Goal: Transaction & Acquisition: Purchase product/service

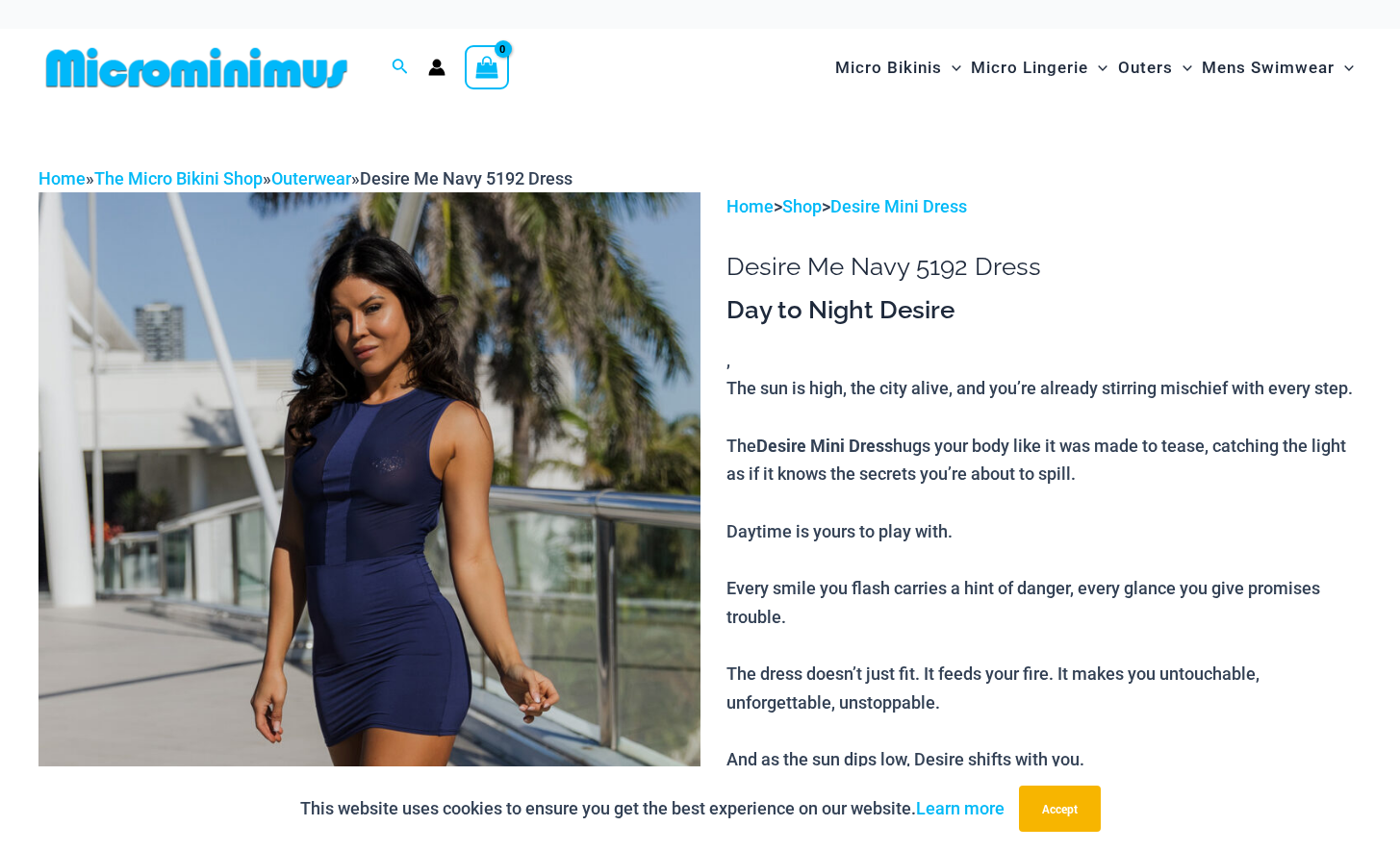
type input "**********"
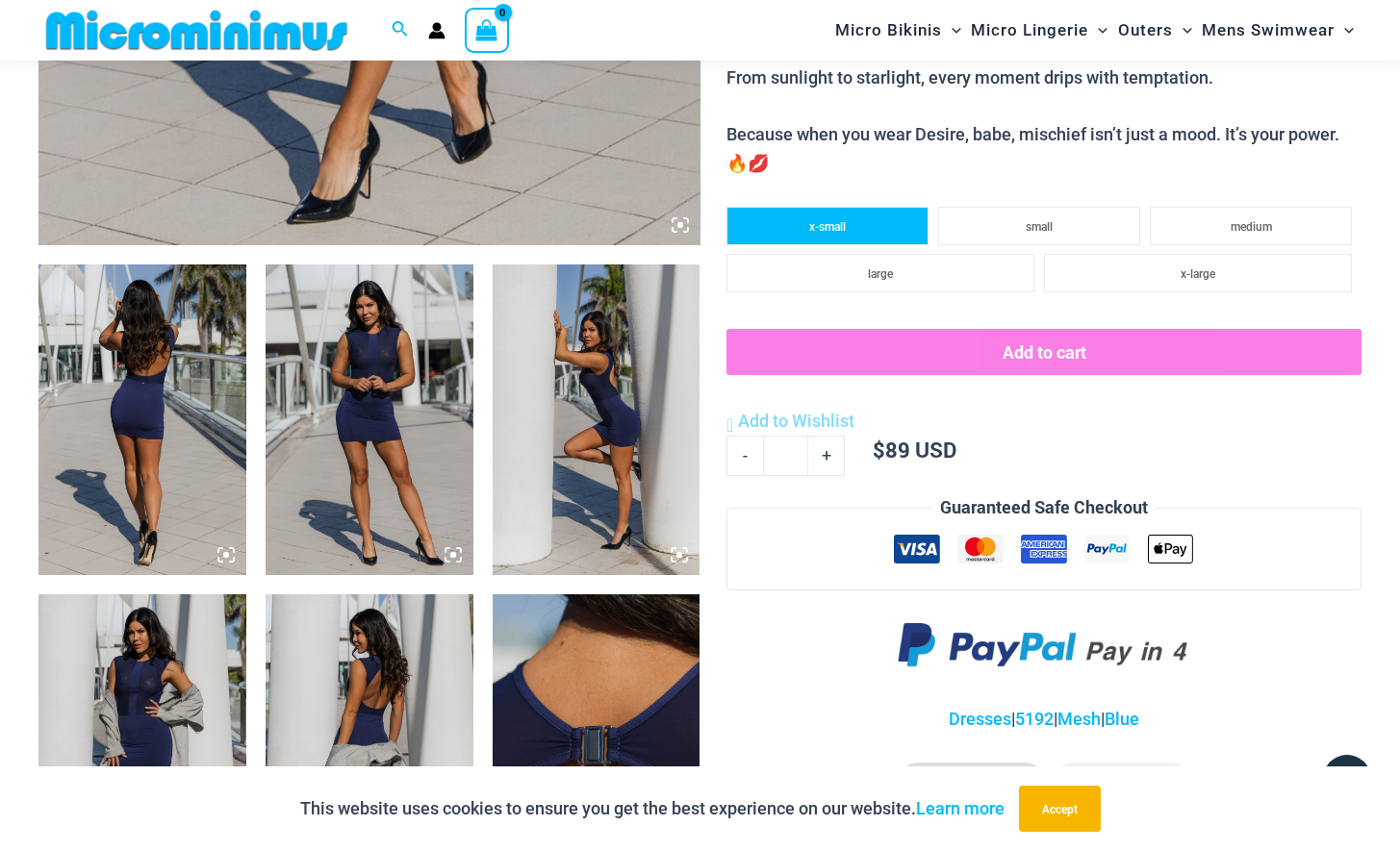
scroll to position [1062, 0]
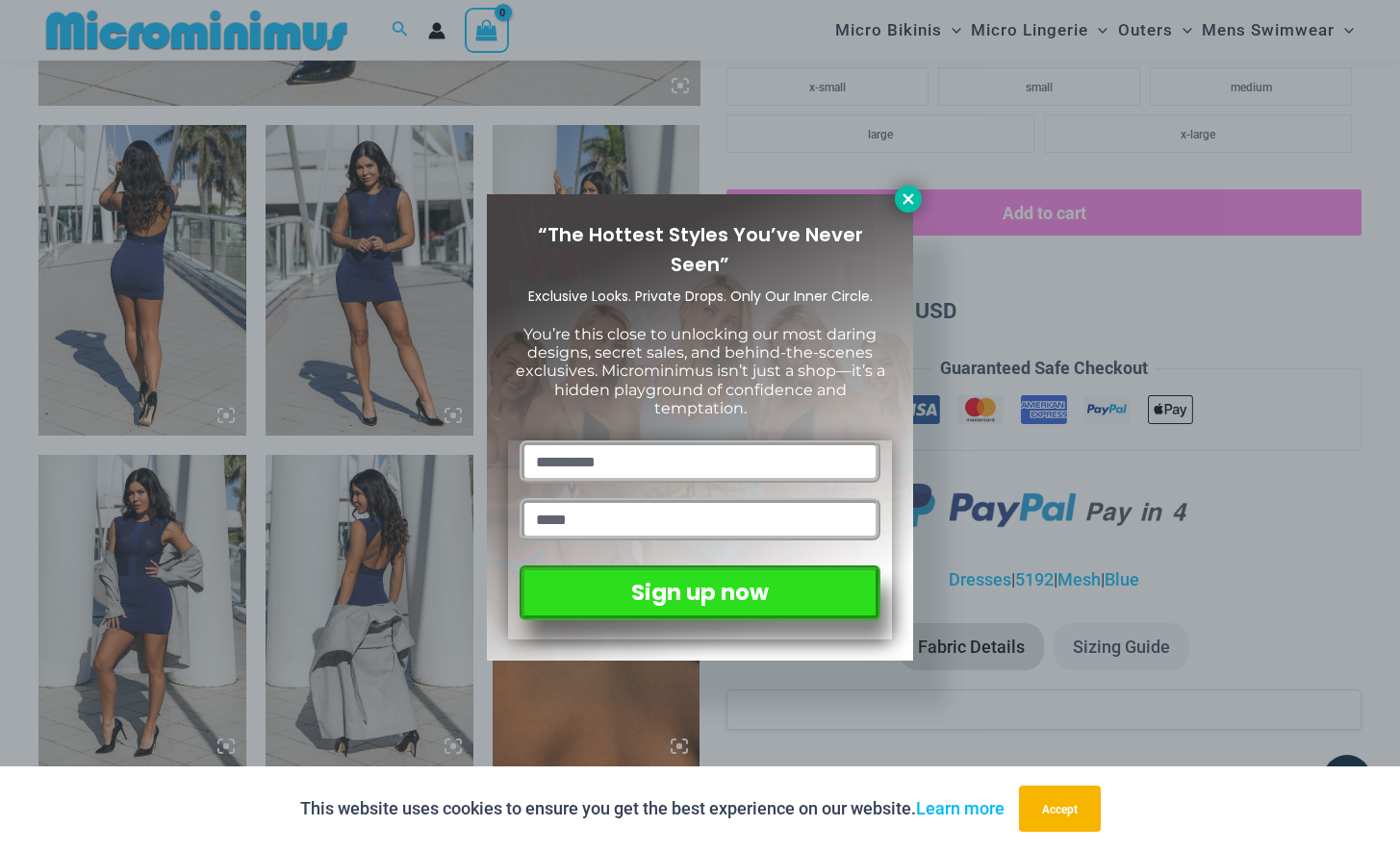
drag, startPoint x: 911, startPoint y: 197, endPoint x: 1021, endPoint y: 219, distance: 112.2
click at [911, 196] on icon at bounding box center [907, 198] width 11 height 11
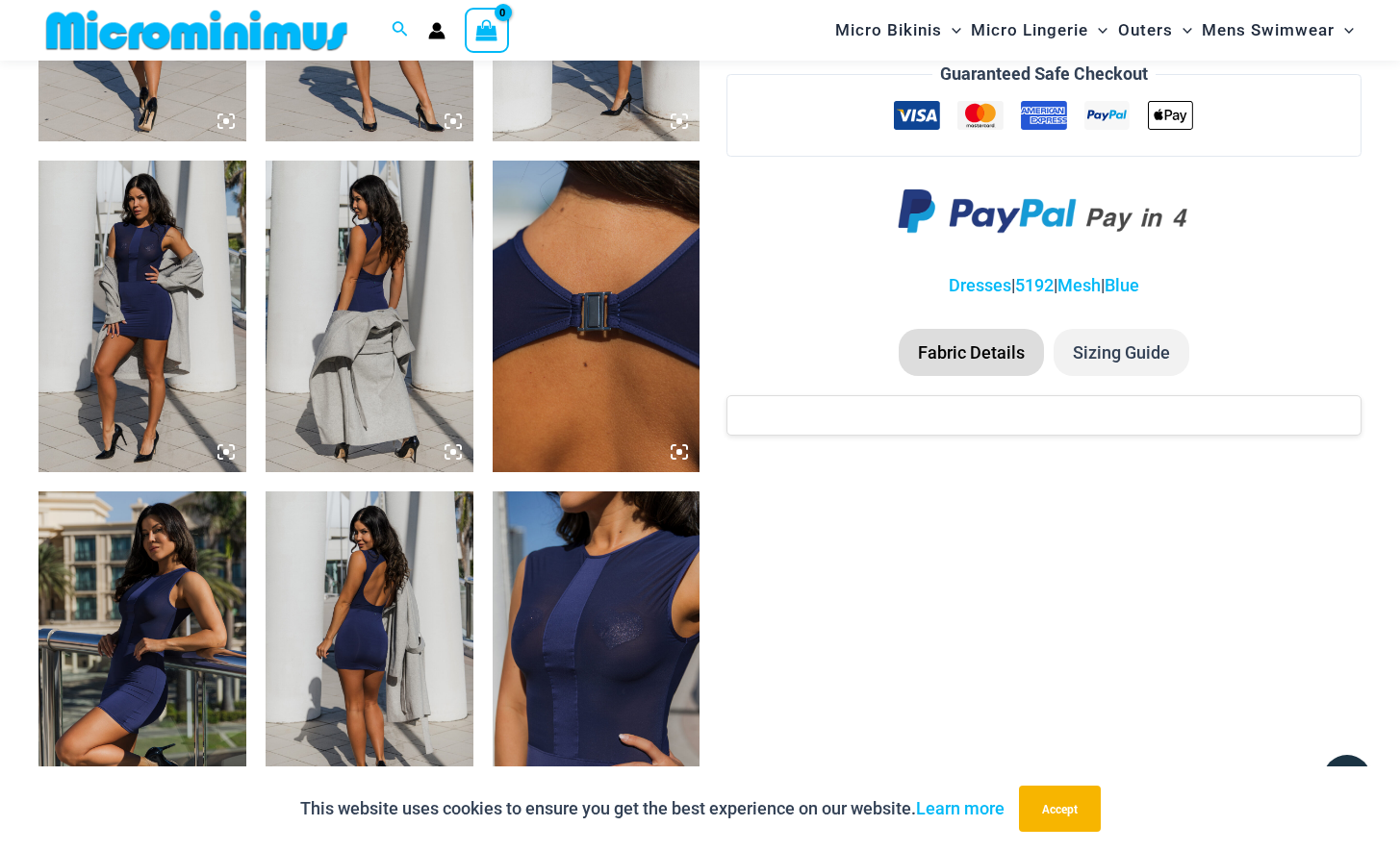
scroll to position [1749, 0]
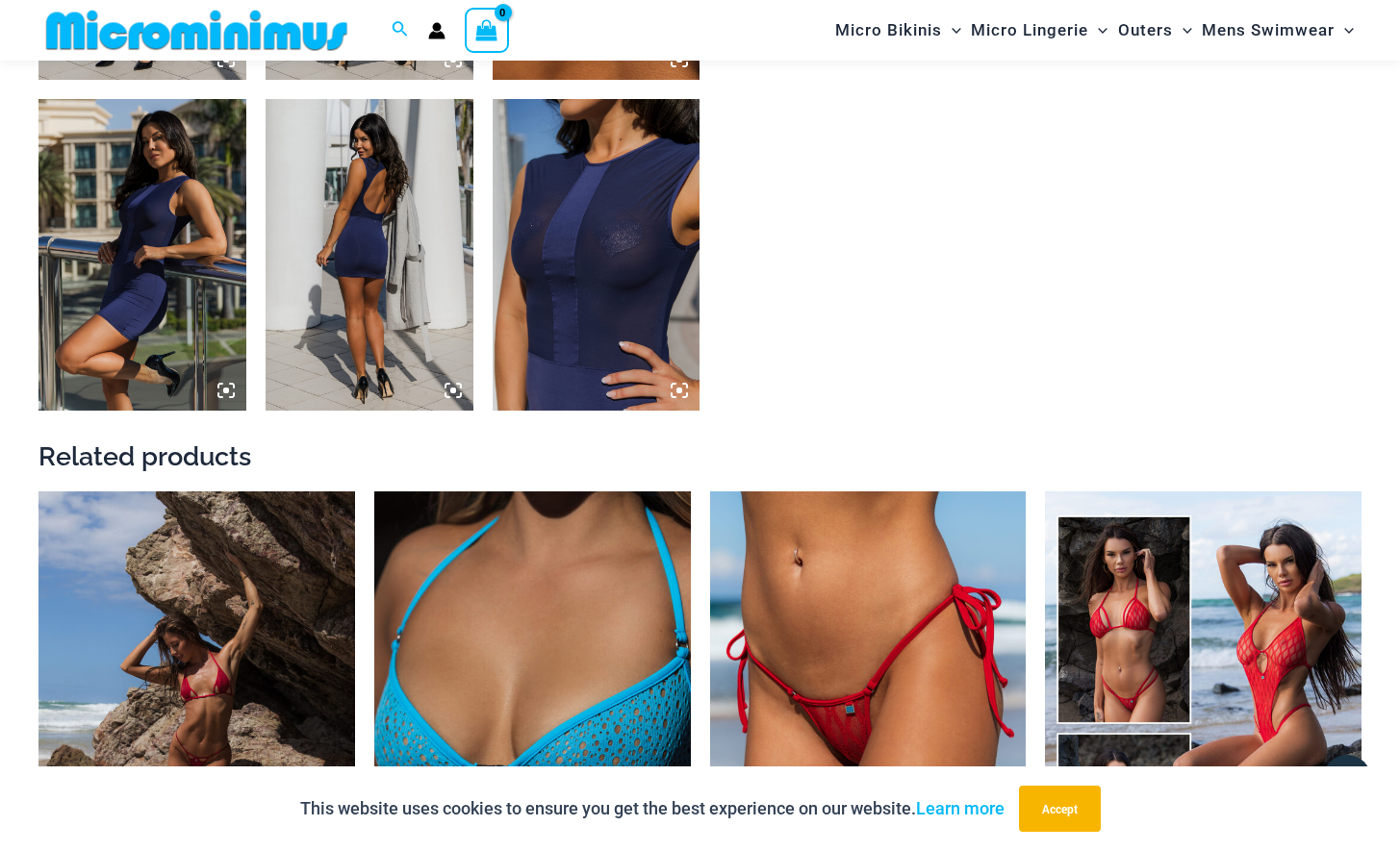
click at [156, 238] on img at bounding box center [142, 255] width 208 height 312
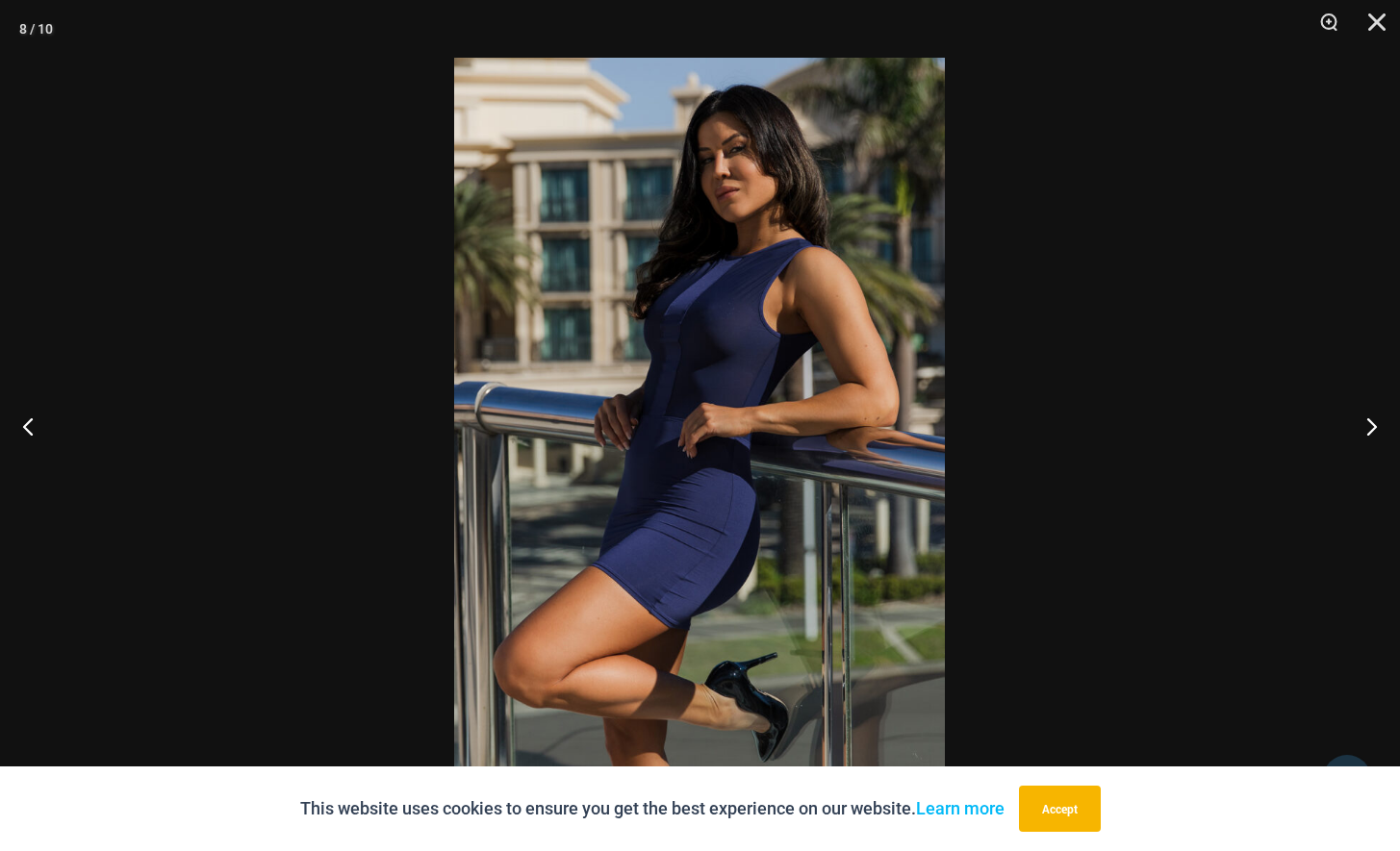
drag, startPoint x: 1067, startPoint y: 812, endPoint x: 1280, endPoint y: 449, distance: 420.9
click at [1068, 804] on button "Accept" at bounding box center [1059, 809] width 82 height 46
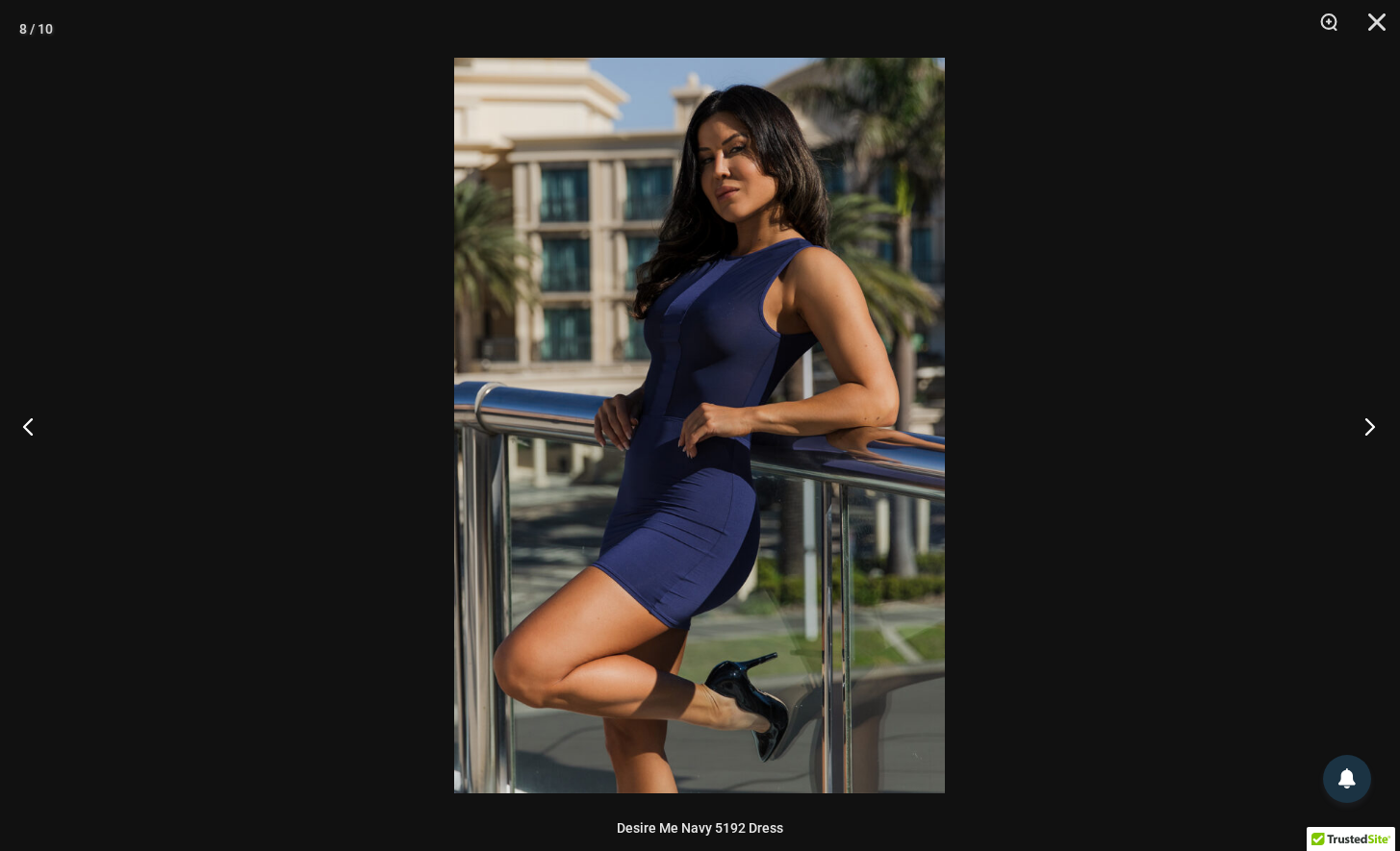
click at [1362, 426] on button "Next" at bounding box center [1364, 426] width 72 height 97
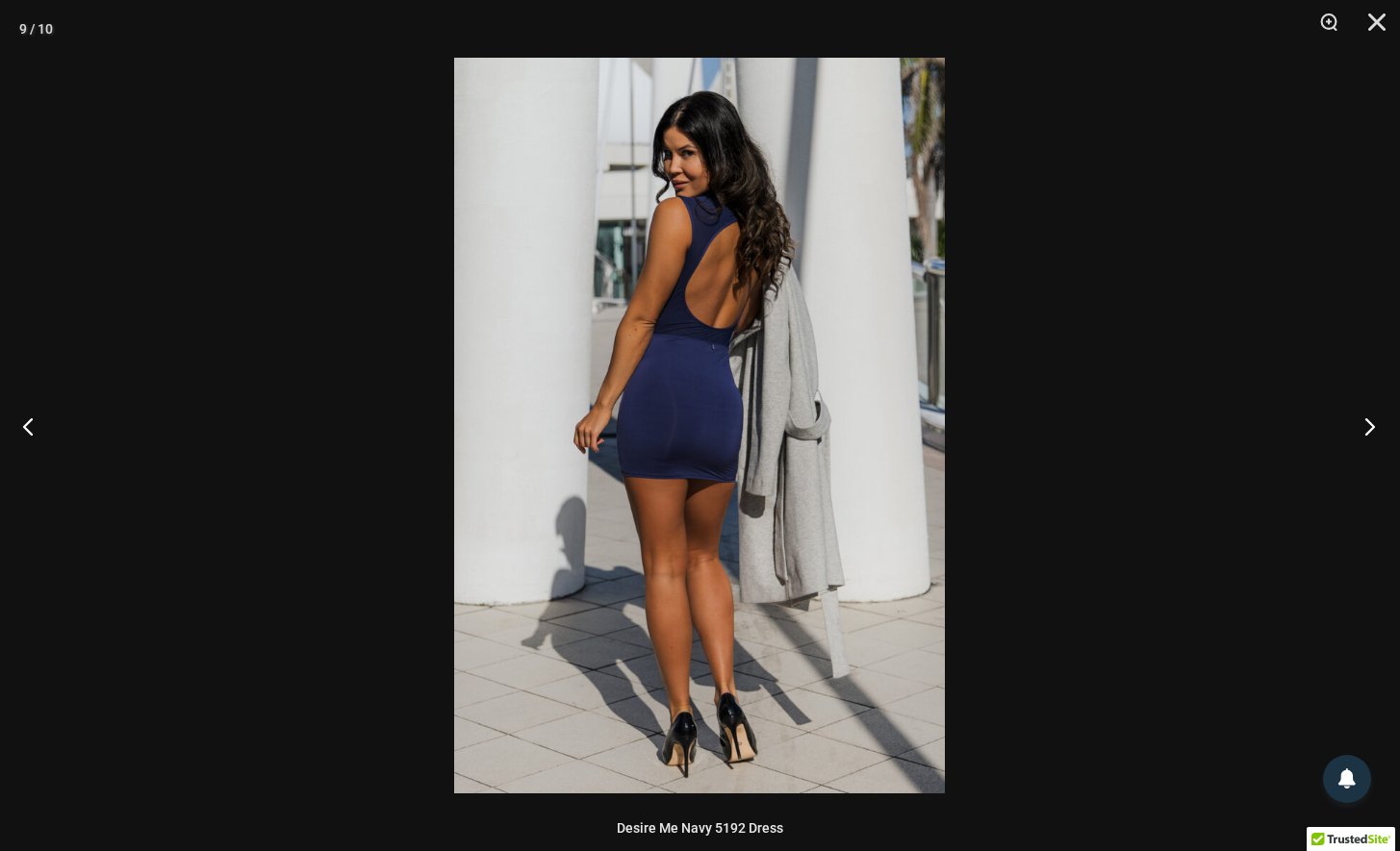
click at [1362, 427] on button "Next" at bounding box center [1364, 426] width 72 height 97
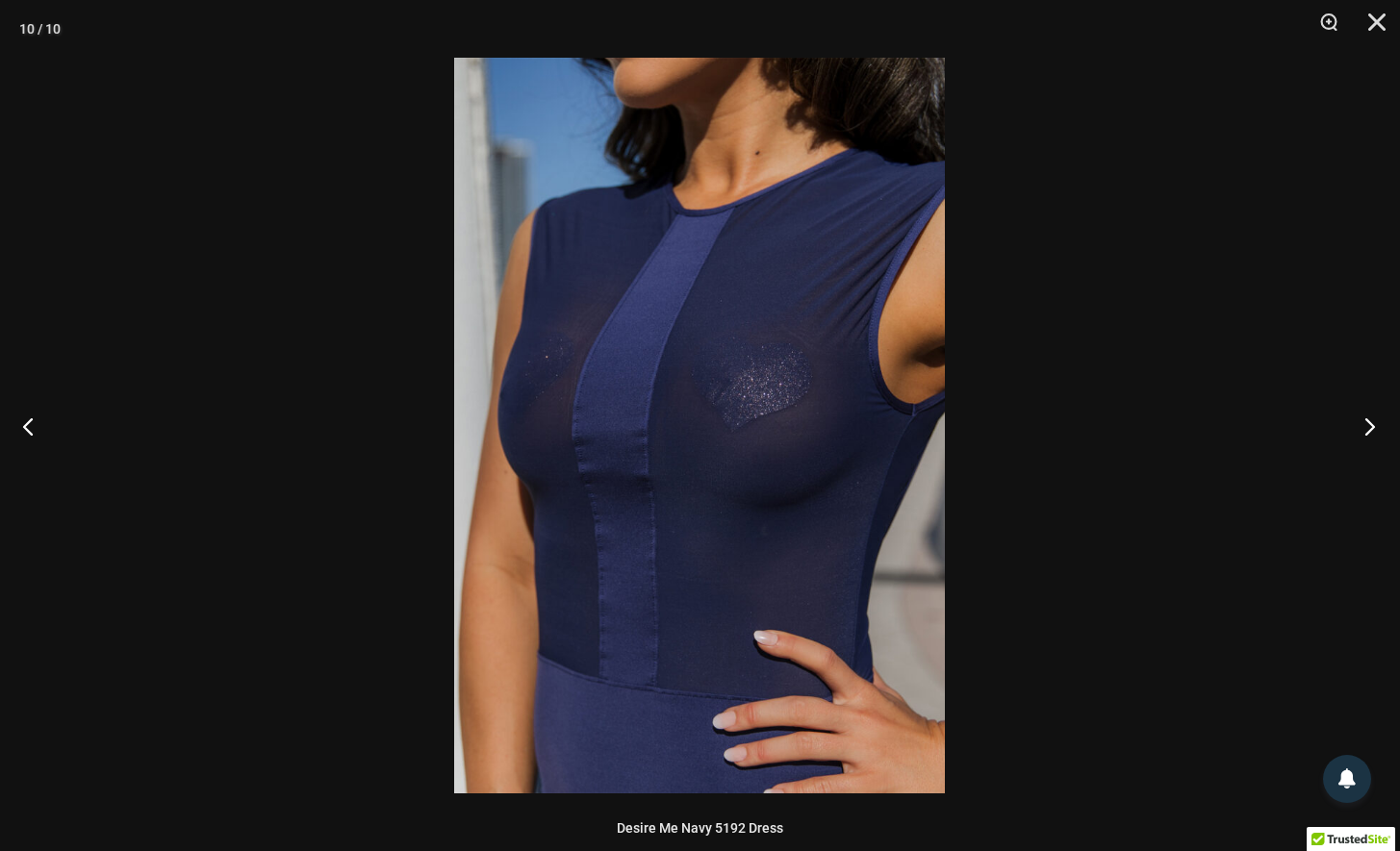
click at [1362, 427] on button "Next" at bounding box center [1364, 426] width 72 height 97
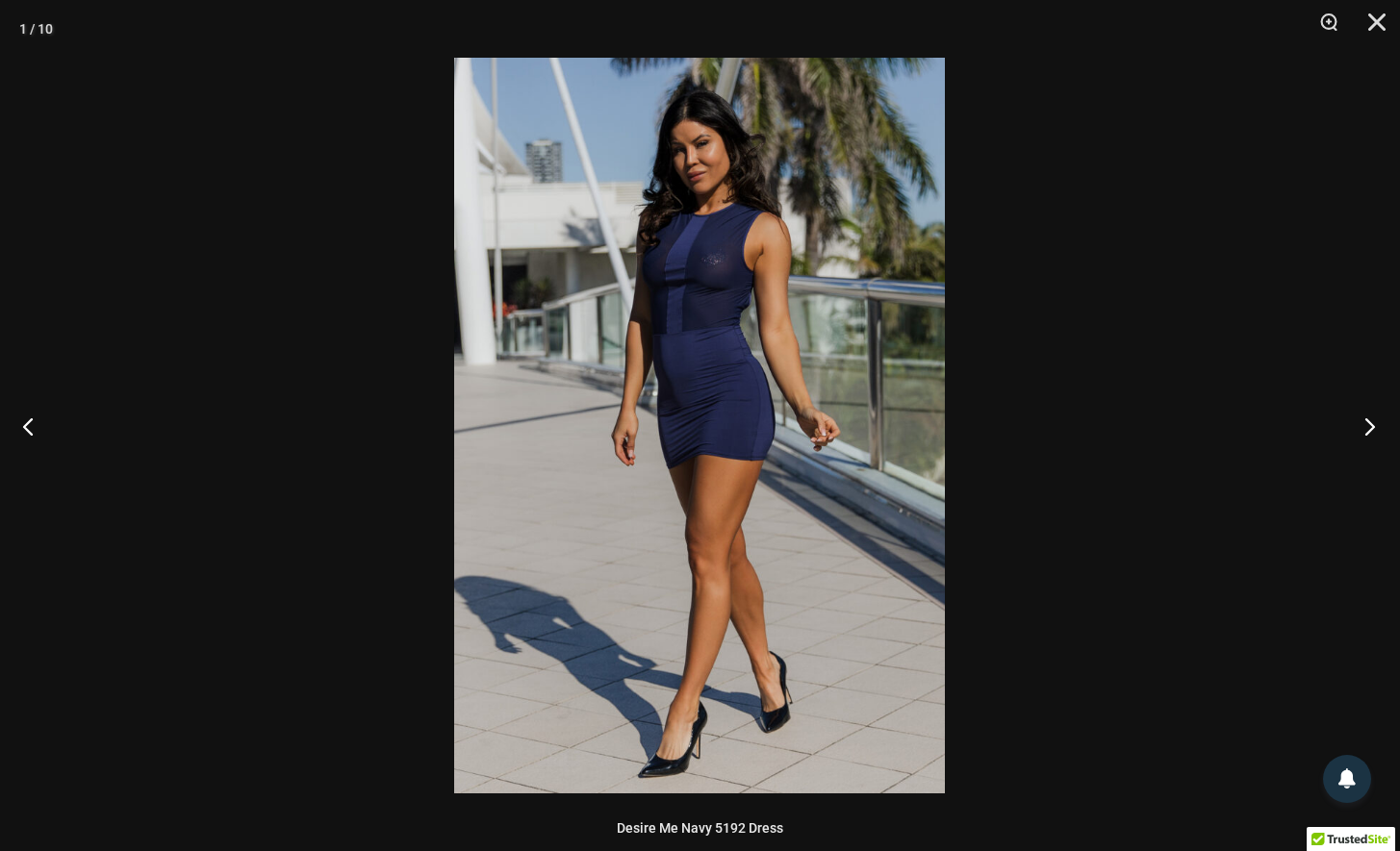
click at [1362, 427] on button "Next" at bounding box center [1364, 426] width 72 height 97
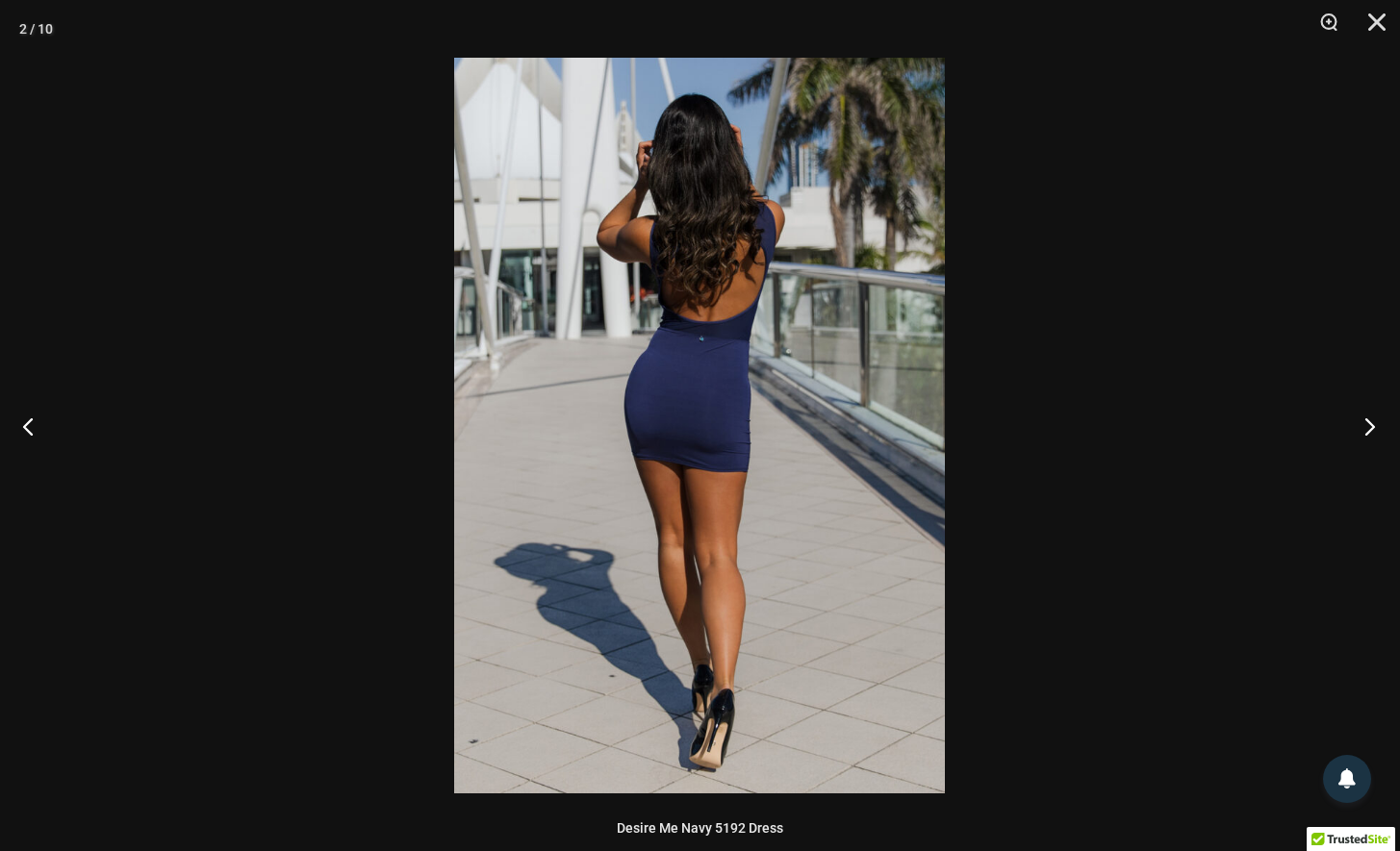
click at [1362, 427] on button "Next" at bounding box center [1364, 426] width 72 height 97
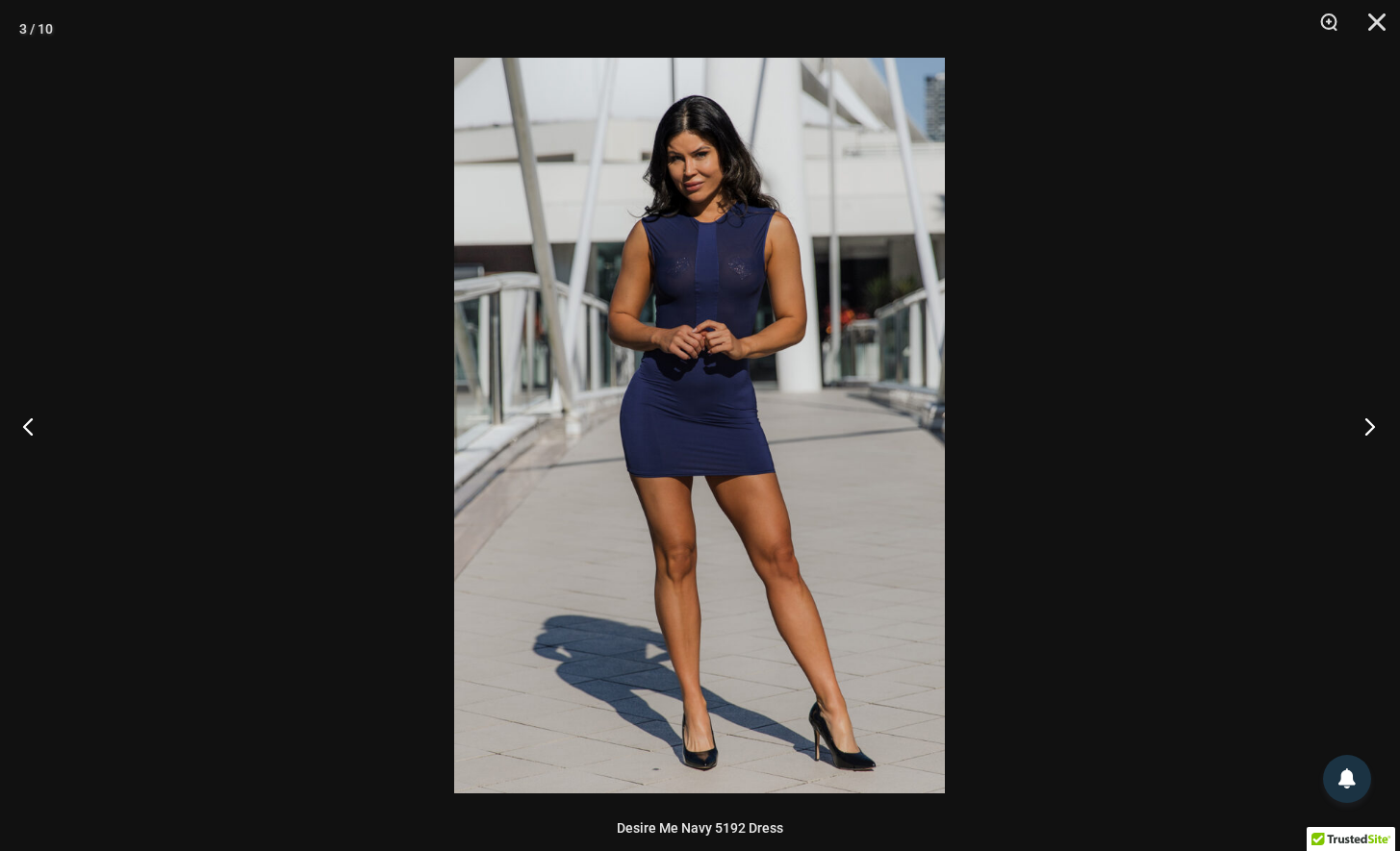
click at [1362, 427] on button "Next" at bounding box center [1364, 426] width 72 height 97
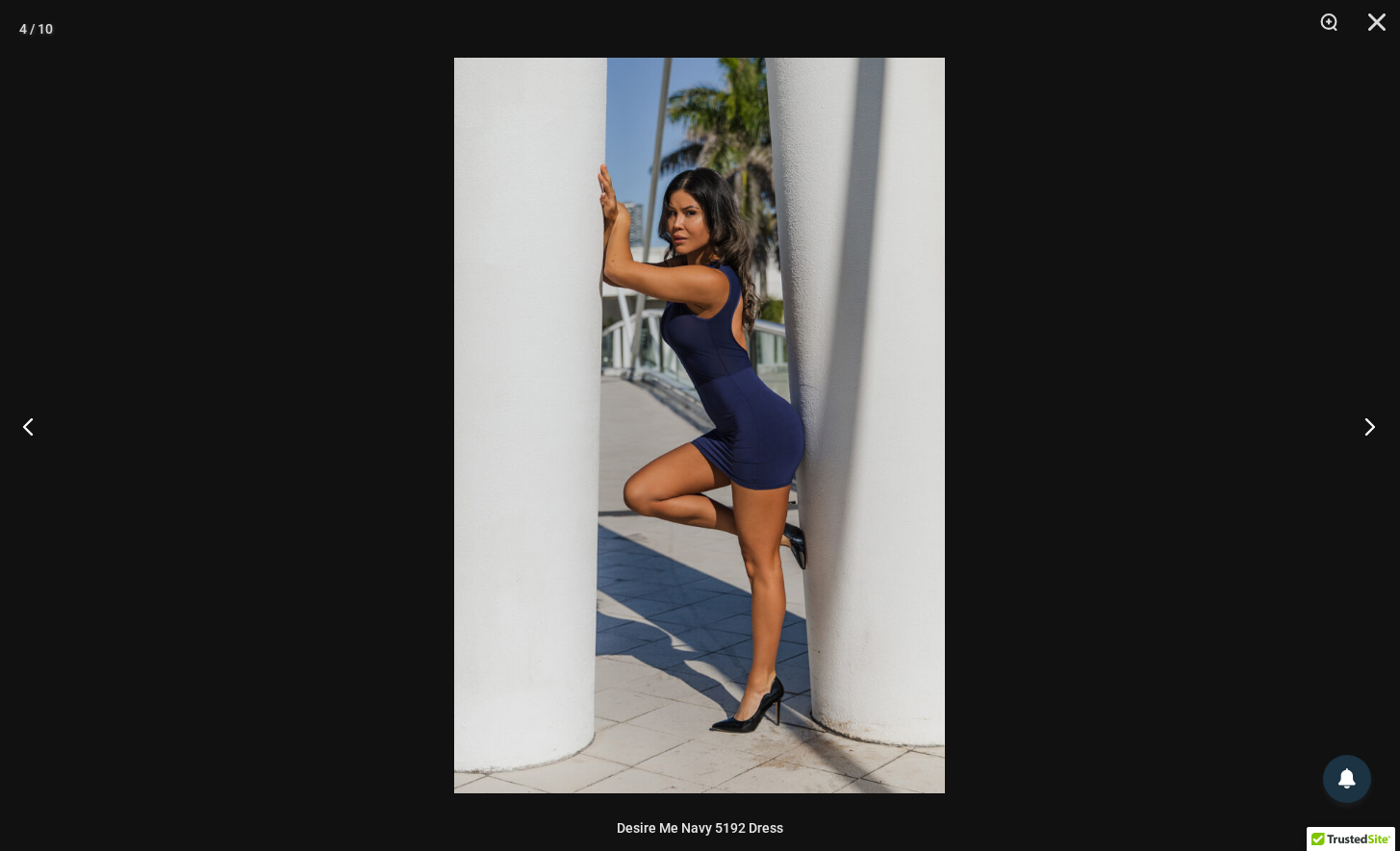
click at [1362, 427] on button "Next" at bounding box center [1364, 426] width 72 height 97
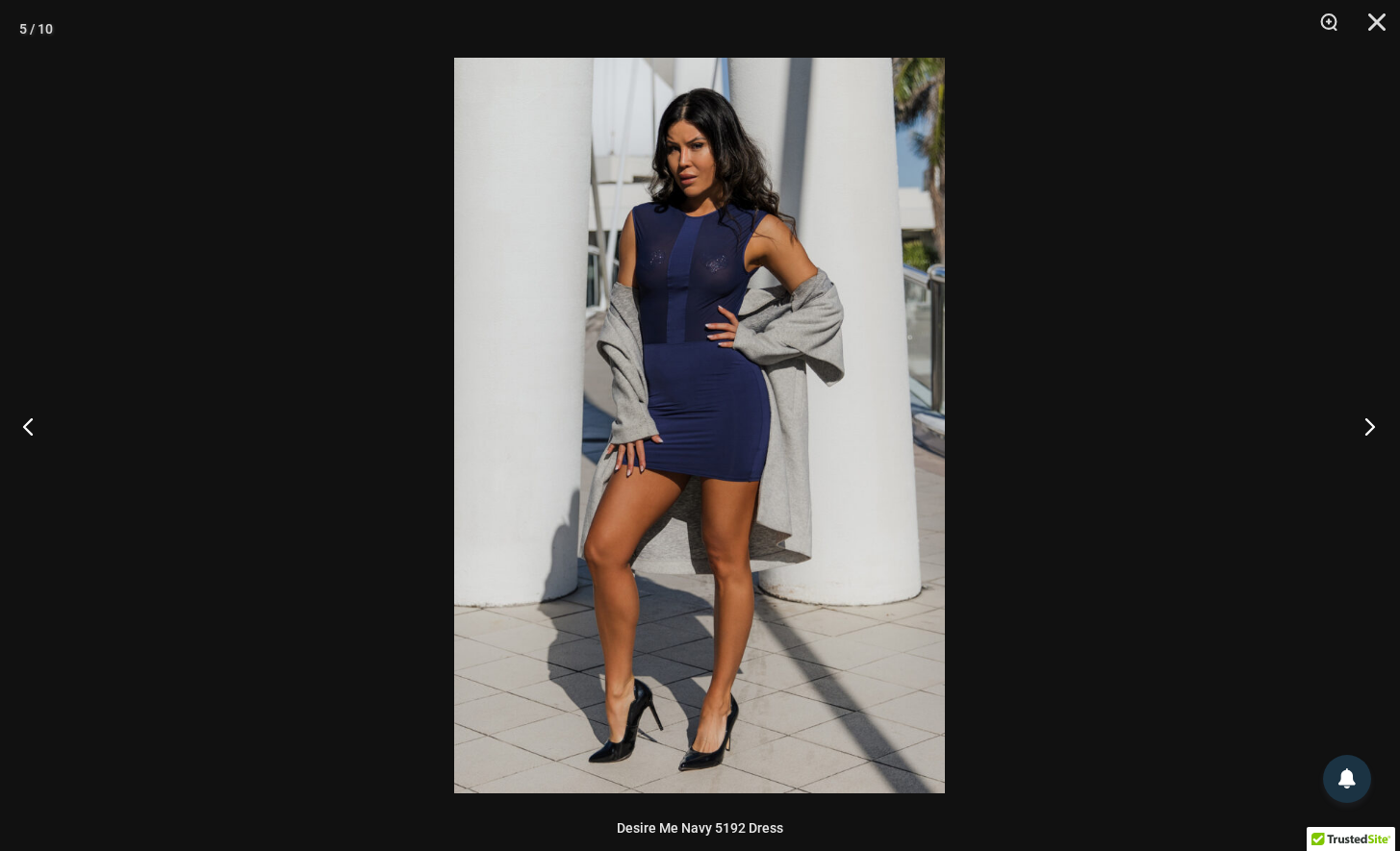
click at [1362, 427] on button "Next" at bounding box center [1364, 426] width 72 height 97
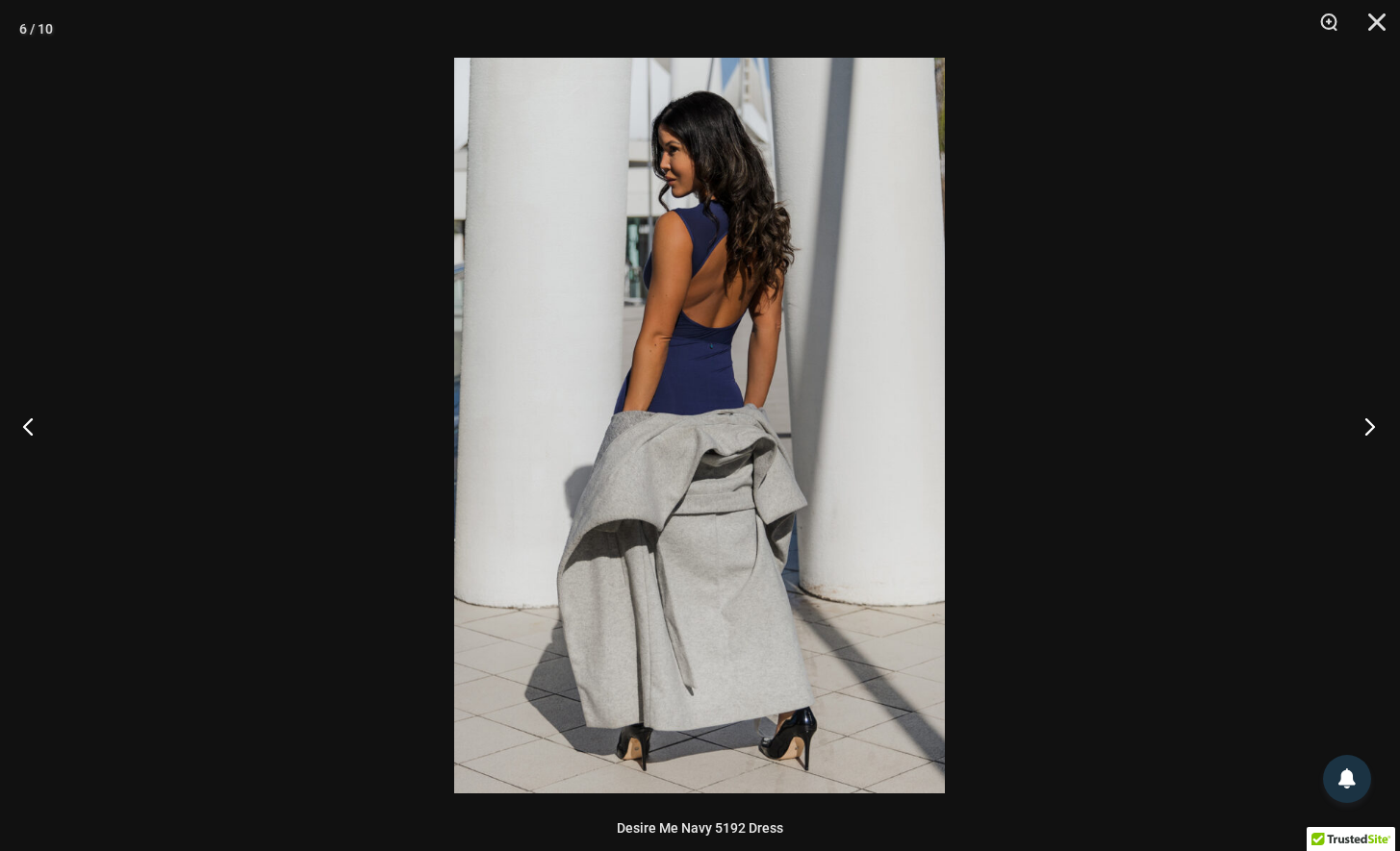
click at [1362, 427] on button "Next" at bounding box center [1364, 426] width 72 height 97
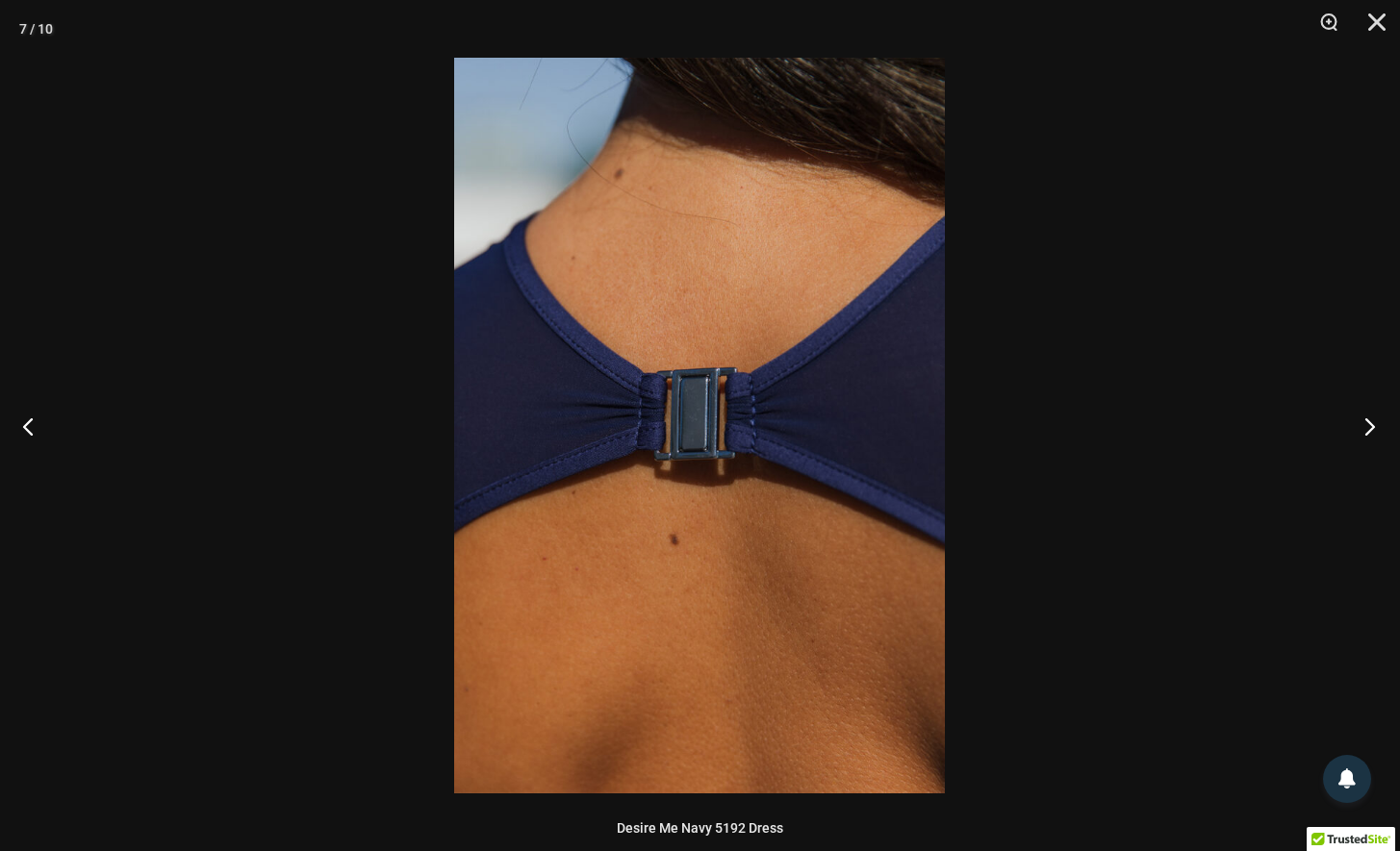
click at [1362, 427] on button "Next" at bounding box center [1364, 426] width 72 height 97
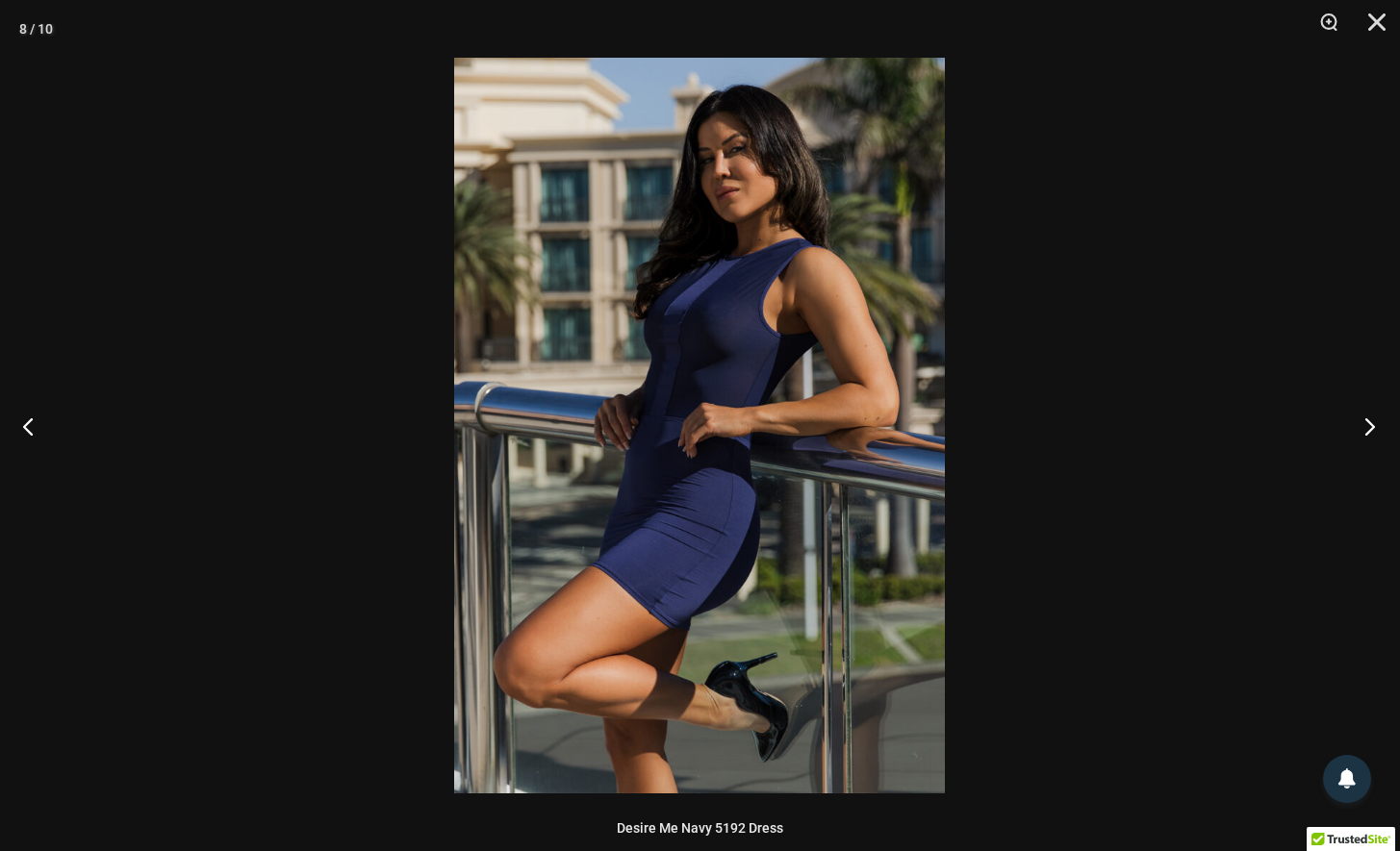
click at [1362, 427] on button "Next" at bounding box center [1364, 426] width 72 height 97
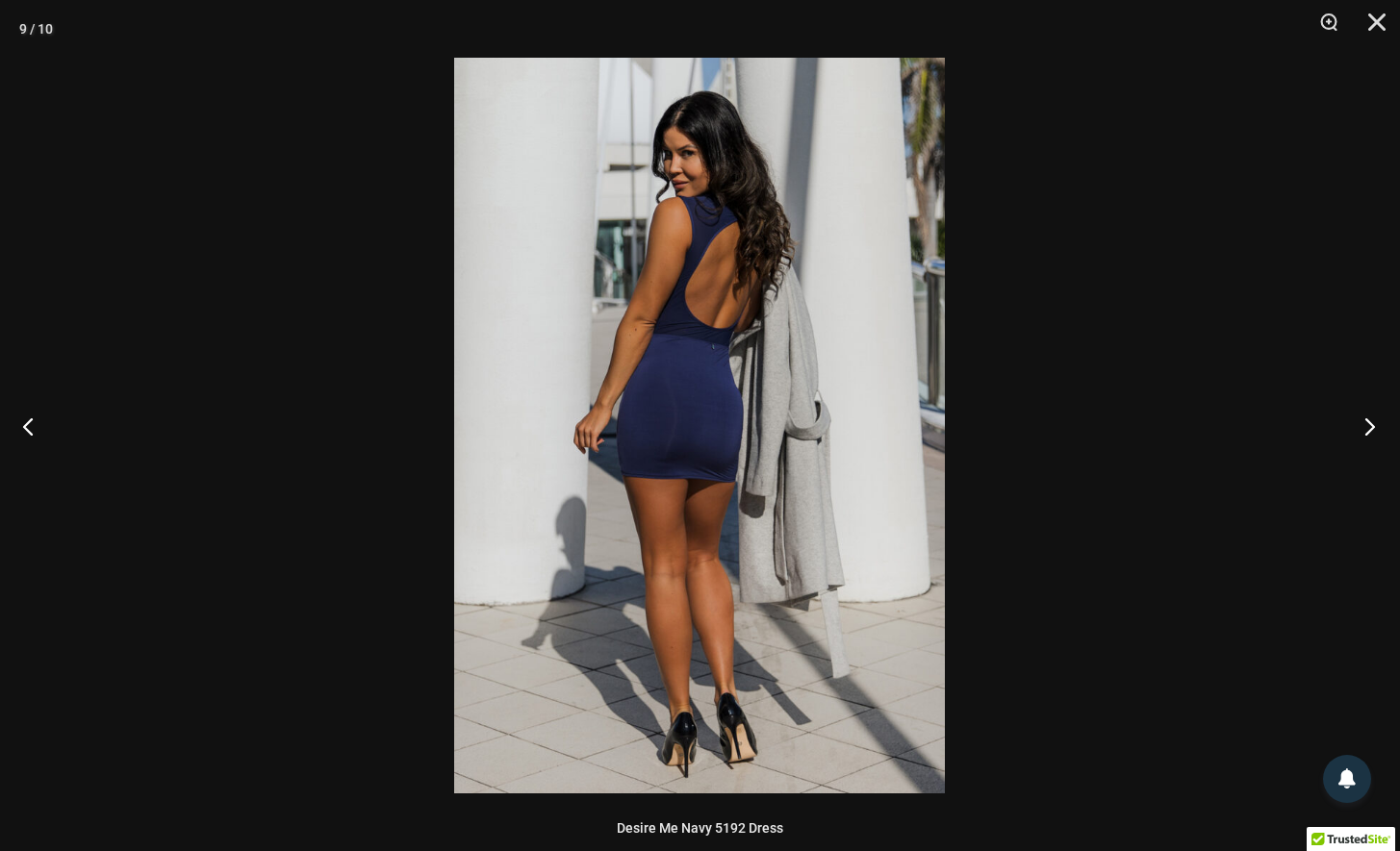
click at [1362, 427] on button "Next" at bounding box center [1364, 426] width 72 height 97
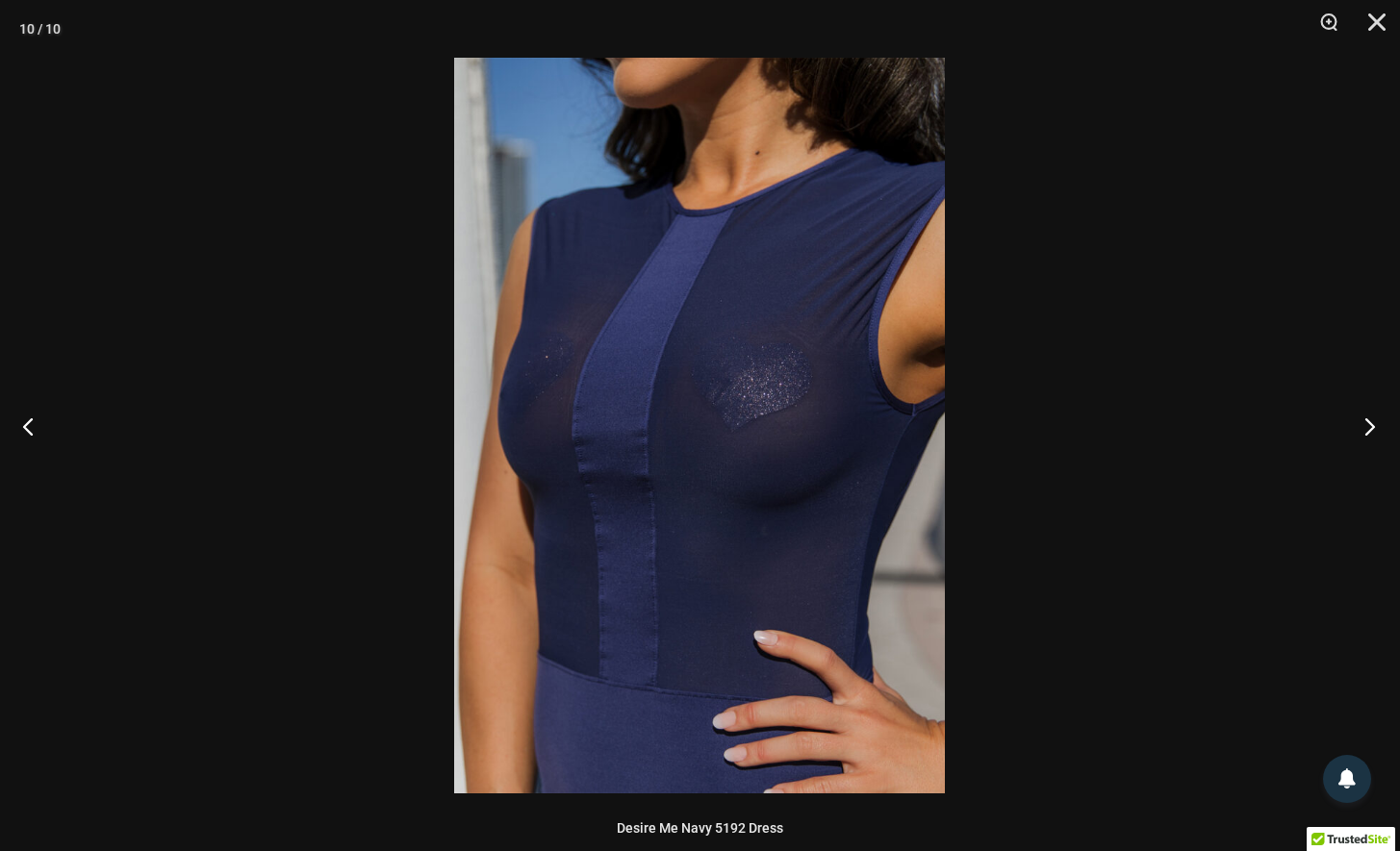
click at [1362, 427] on button "Next" at bounding box center [1364, 426] width 72 height 97
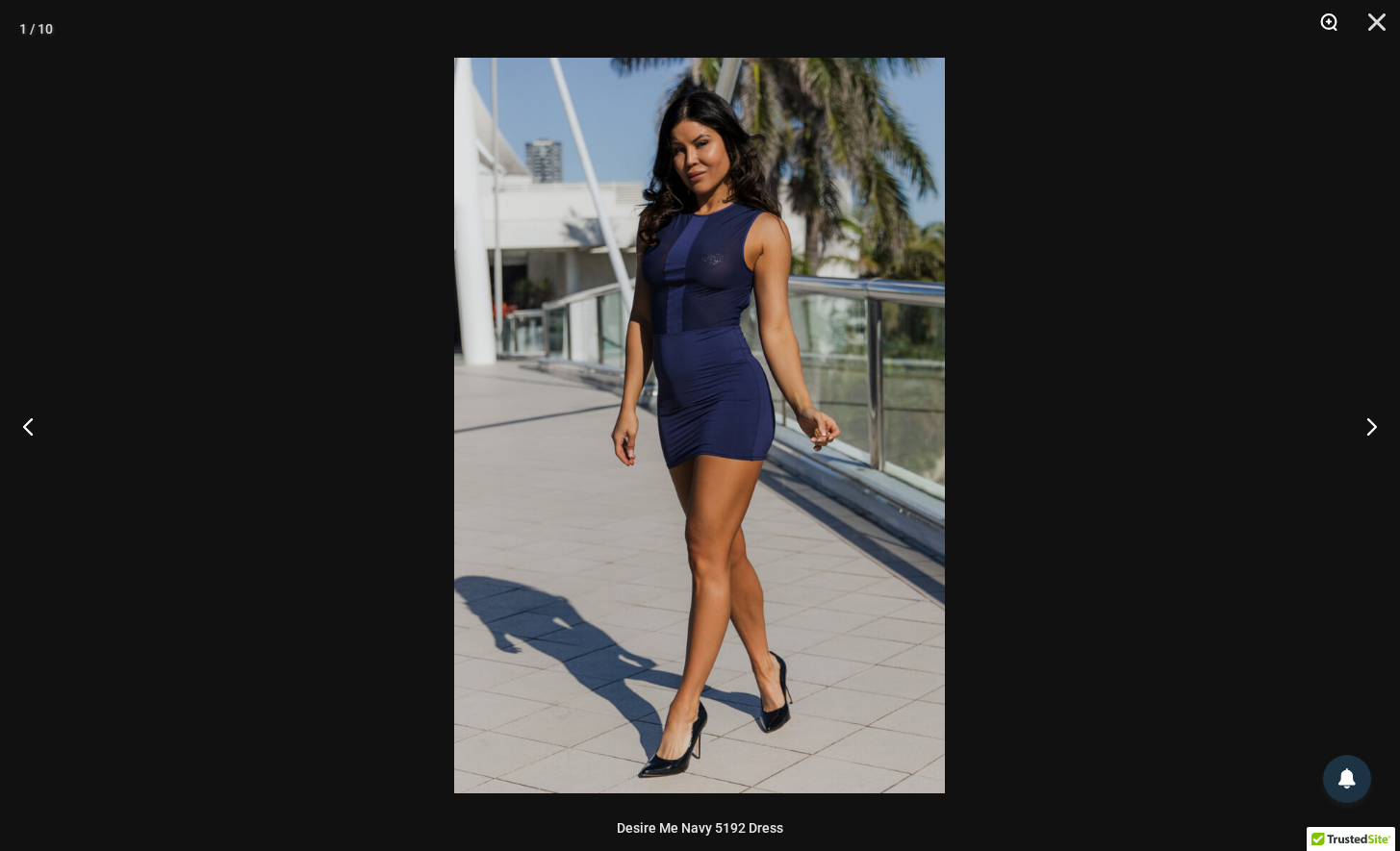
click at [1335, 23] on button "Zoom" at bounding box center [1322, 29] width 48 height 58
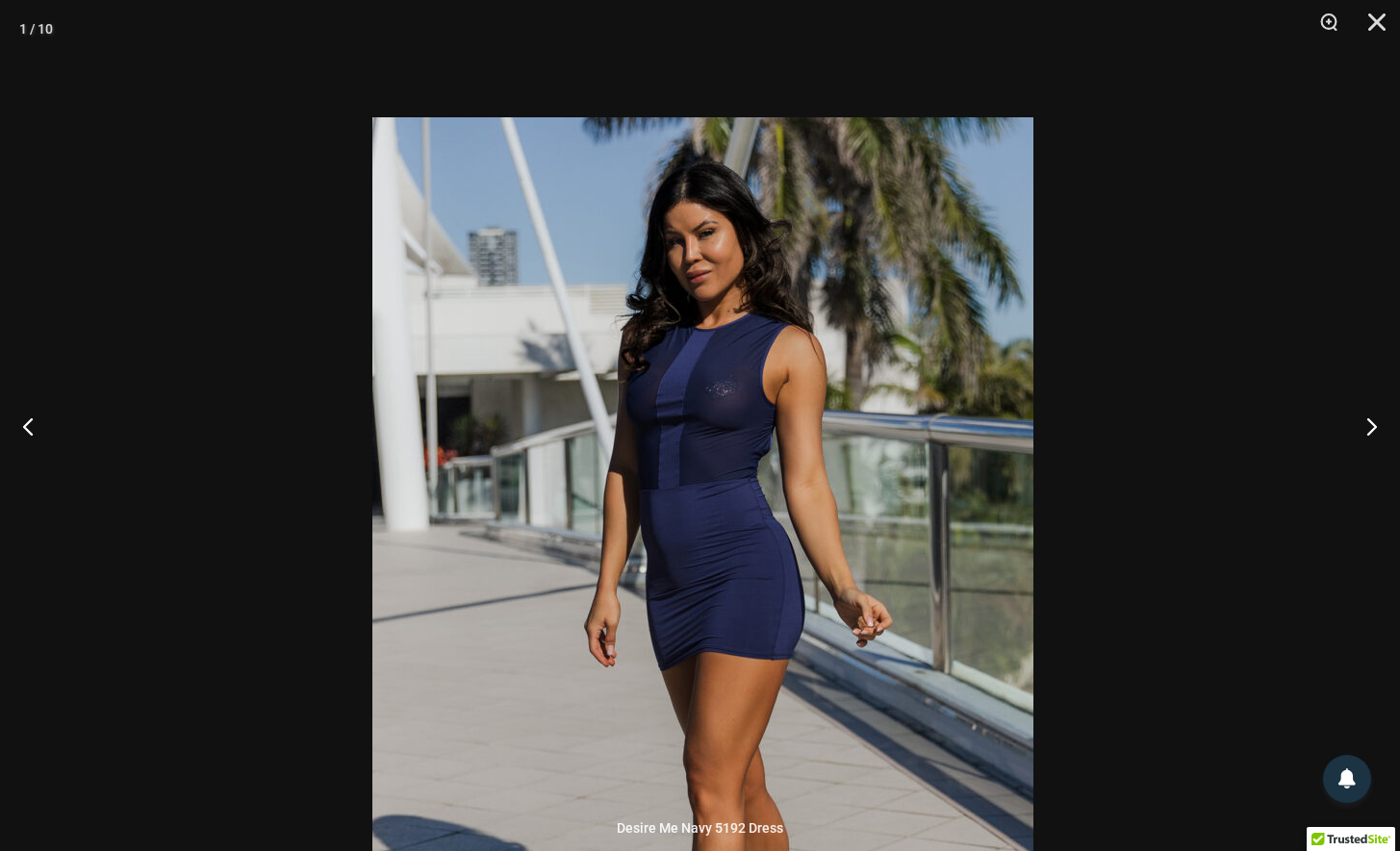
click at [753, 455] on img at bounding box center [703, 612] width 661 height 990
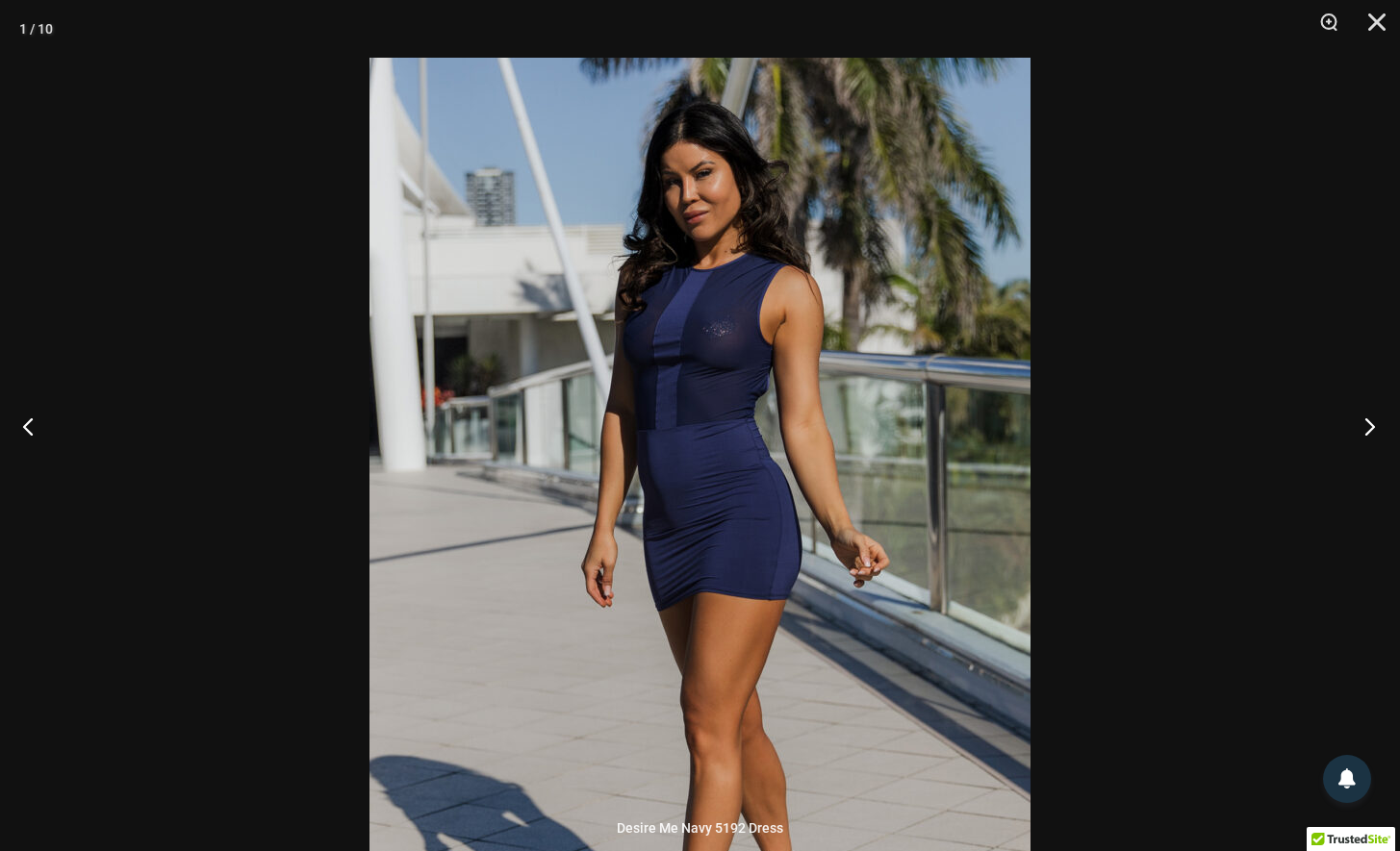
click at [1364, 419] on button "Next" at bounding box center [1364, 426] width 72 height 97
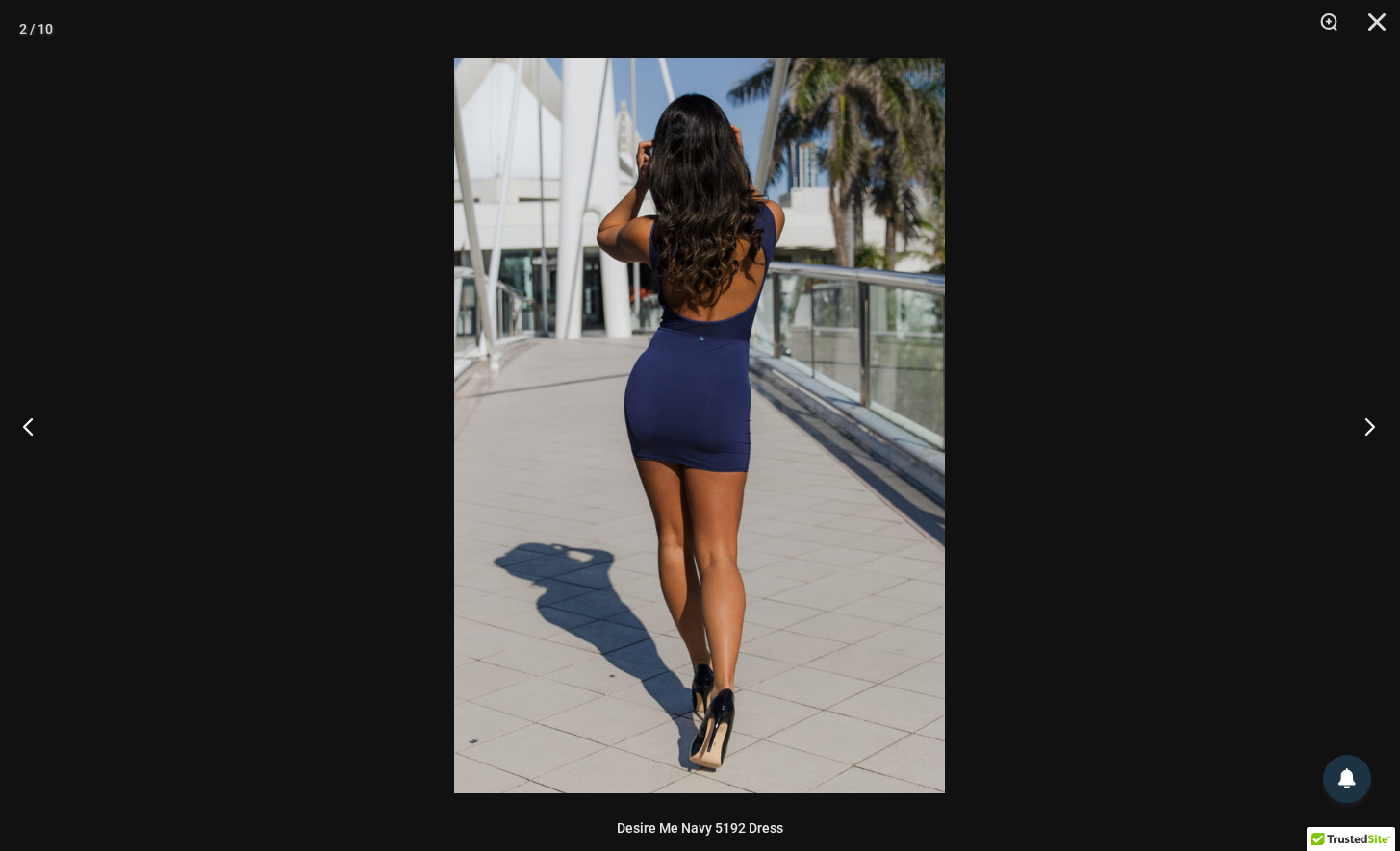
click at [1364, 419] on button "Next" at bounding box center [1364, 426] width 72 height 97
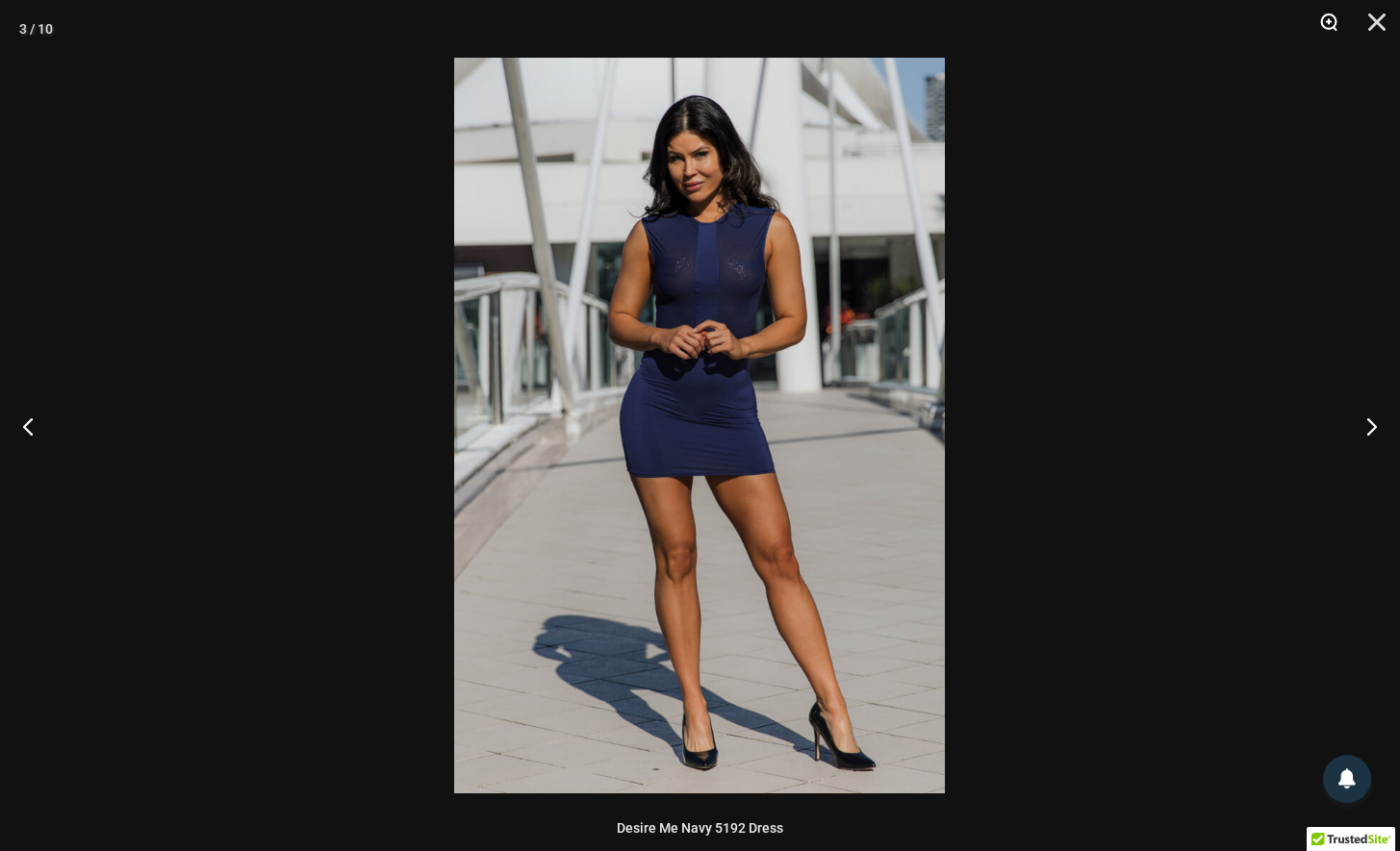
click at [1331, 23] on button "Zoom" at bounding box center [1322, 29] width 48 height 58
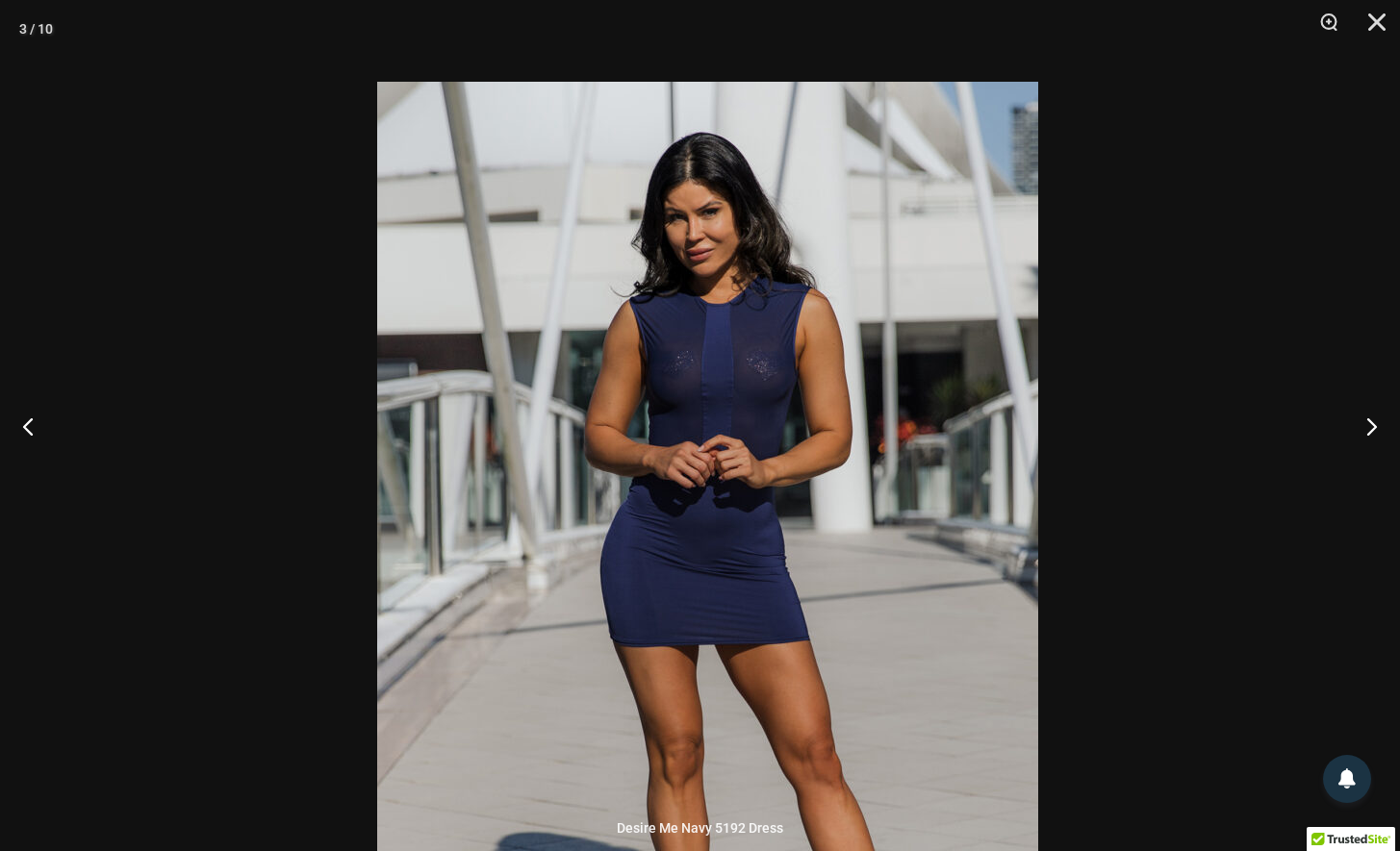
click at [742, 346] on img at bounding box center [708, 576] width 661 height 990
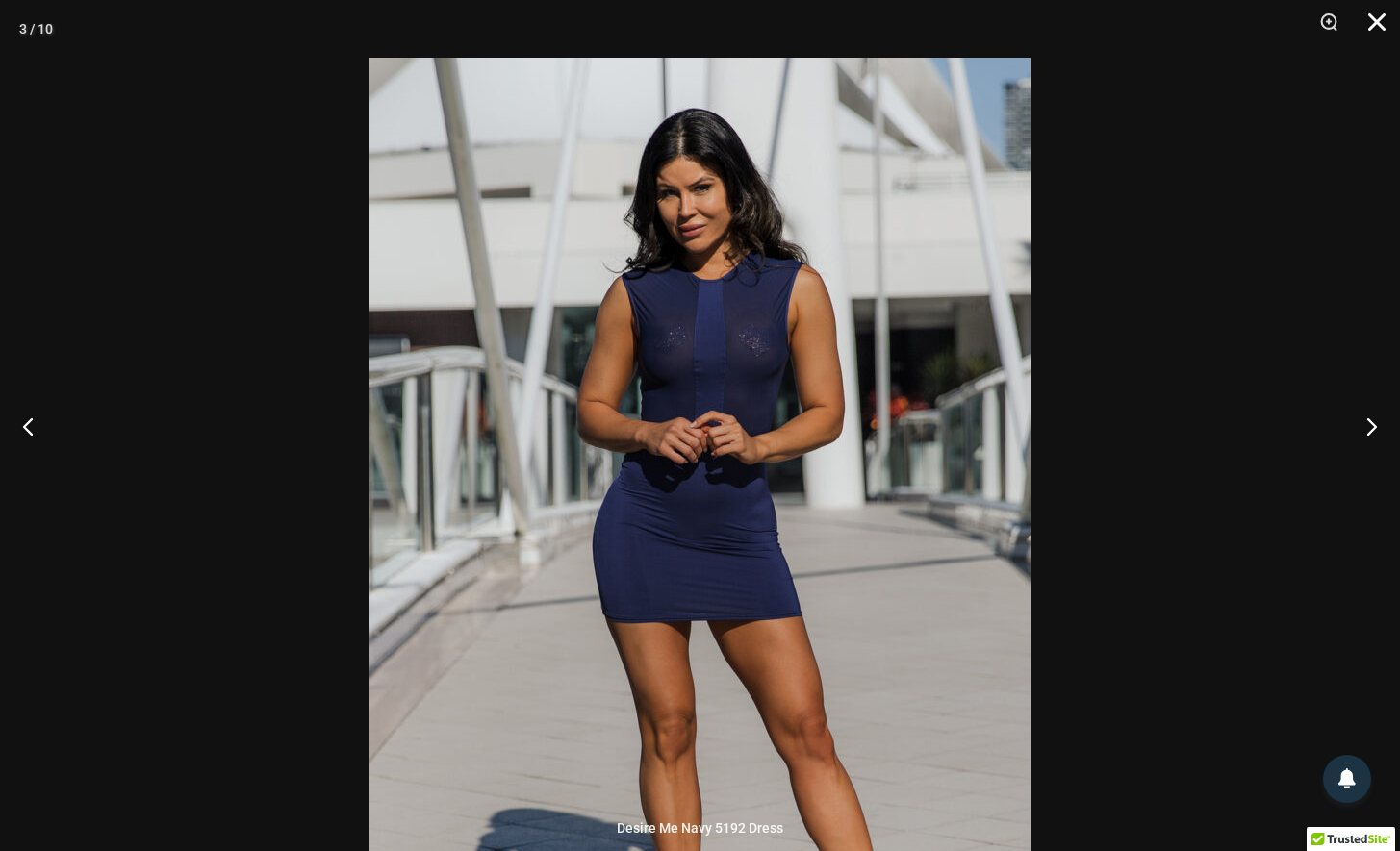
click at [1378, 20] on button "Close" at bounding box center [1370, 29] width 48 height 58
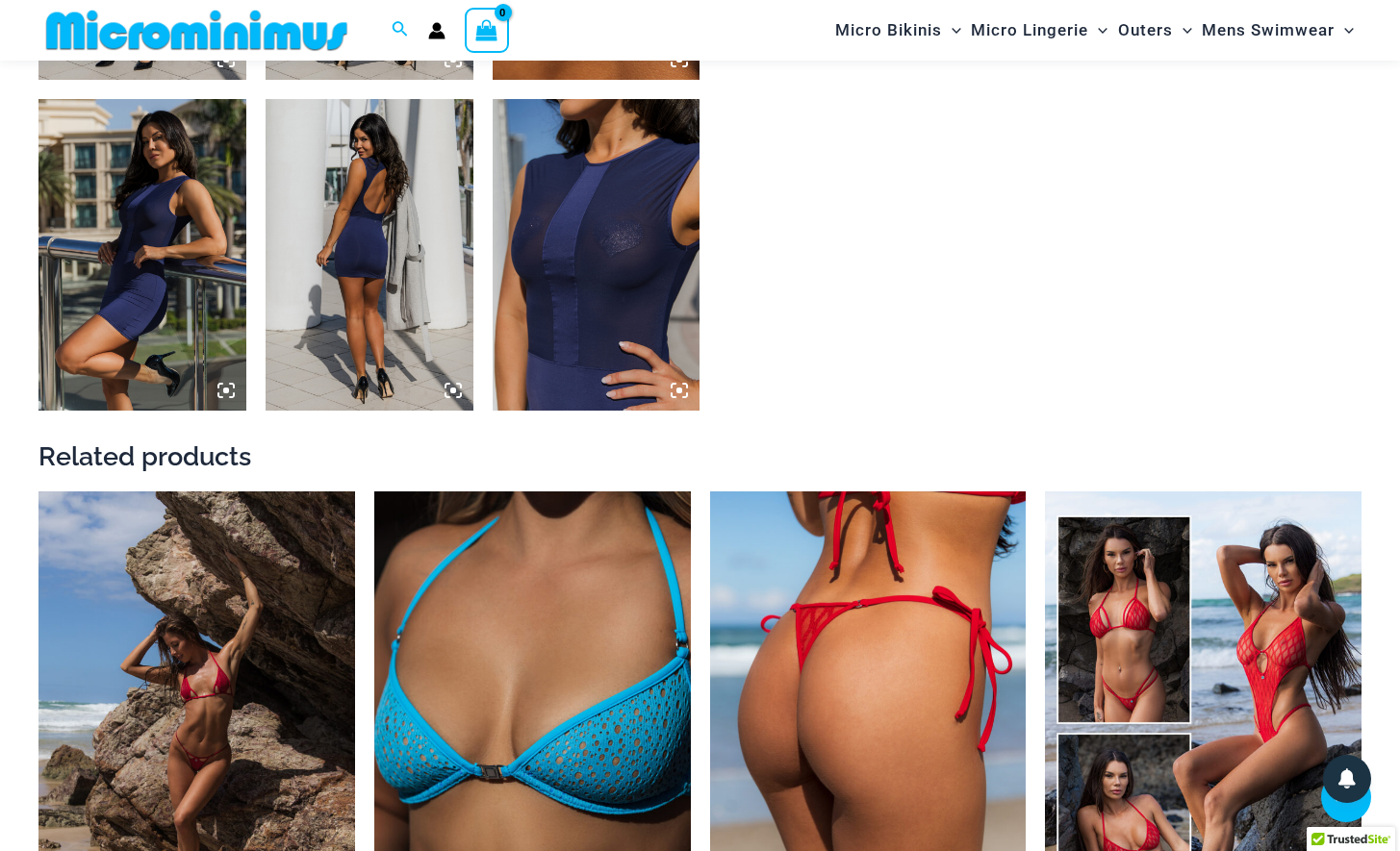
scroll to position [2141, 0]
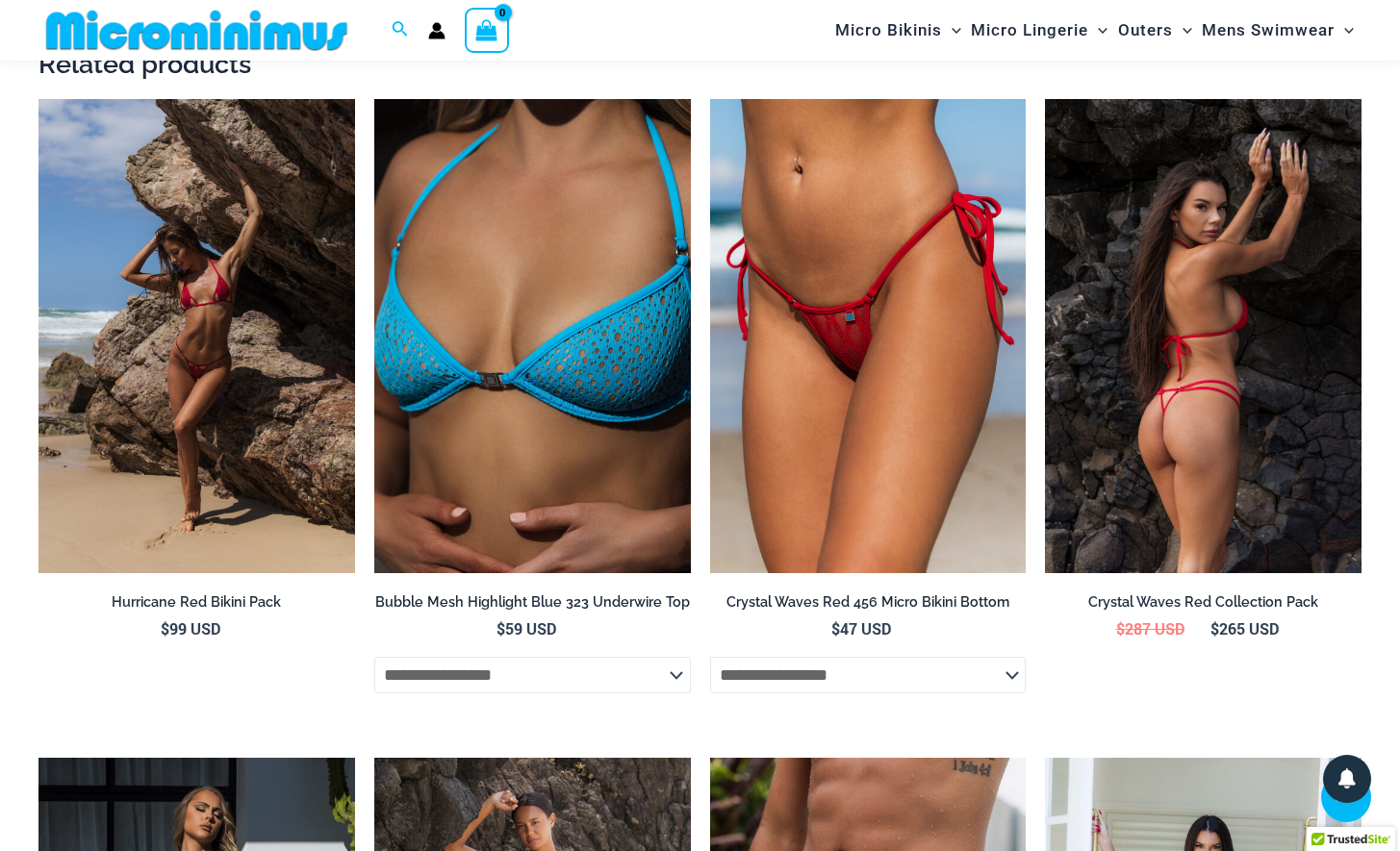
click at [1218, 359] on img at bounding box center [1204, 336] width 317 height 474
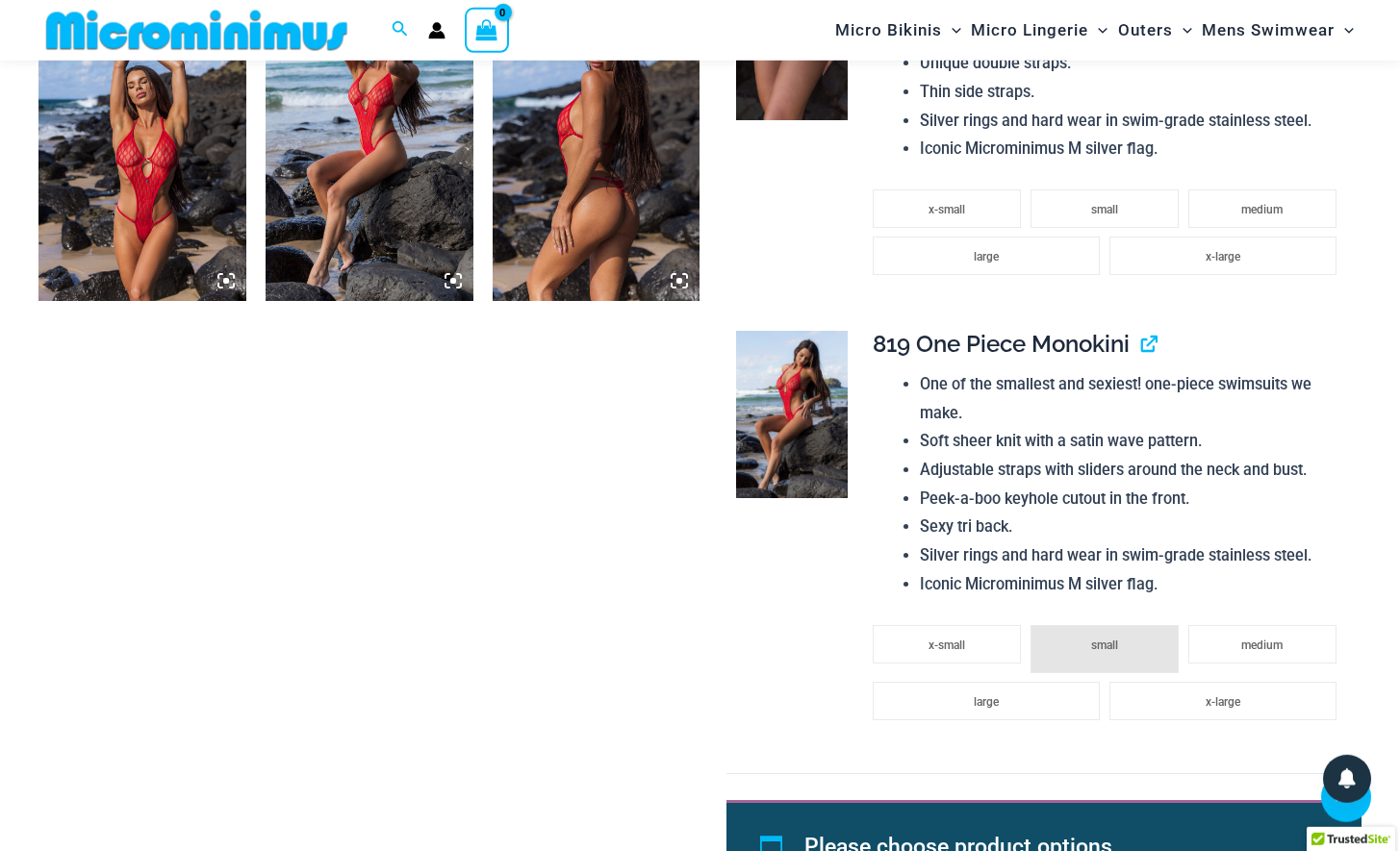
scroll to position [1846, 0]
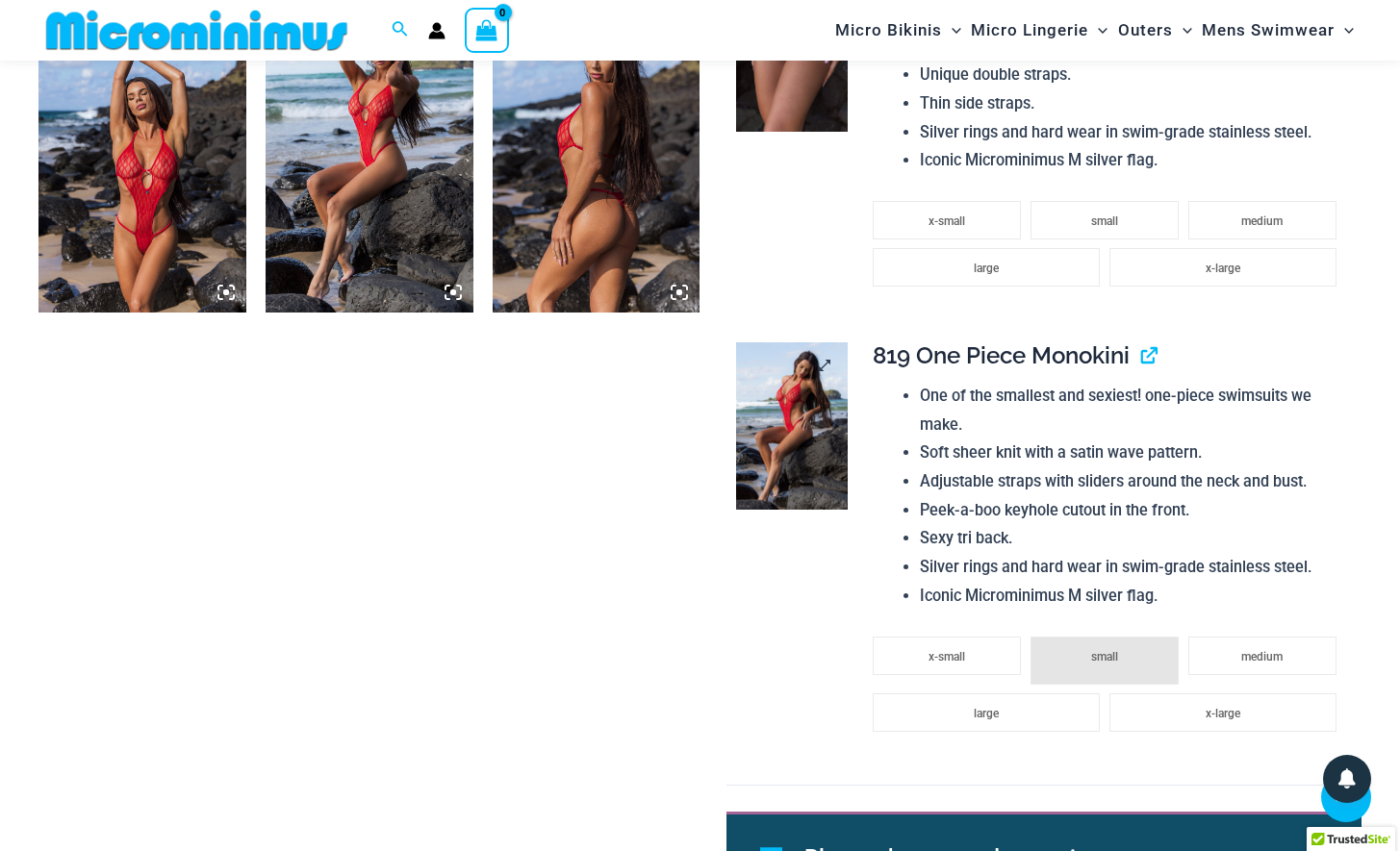
click at [815, 411] on img at bounding box center [792, 426] width 112 height 167
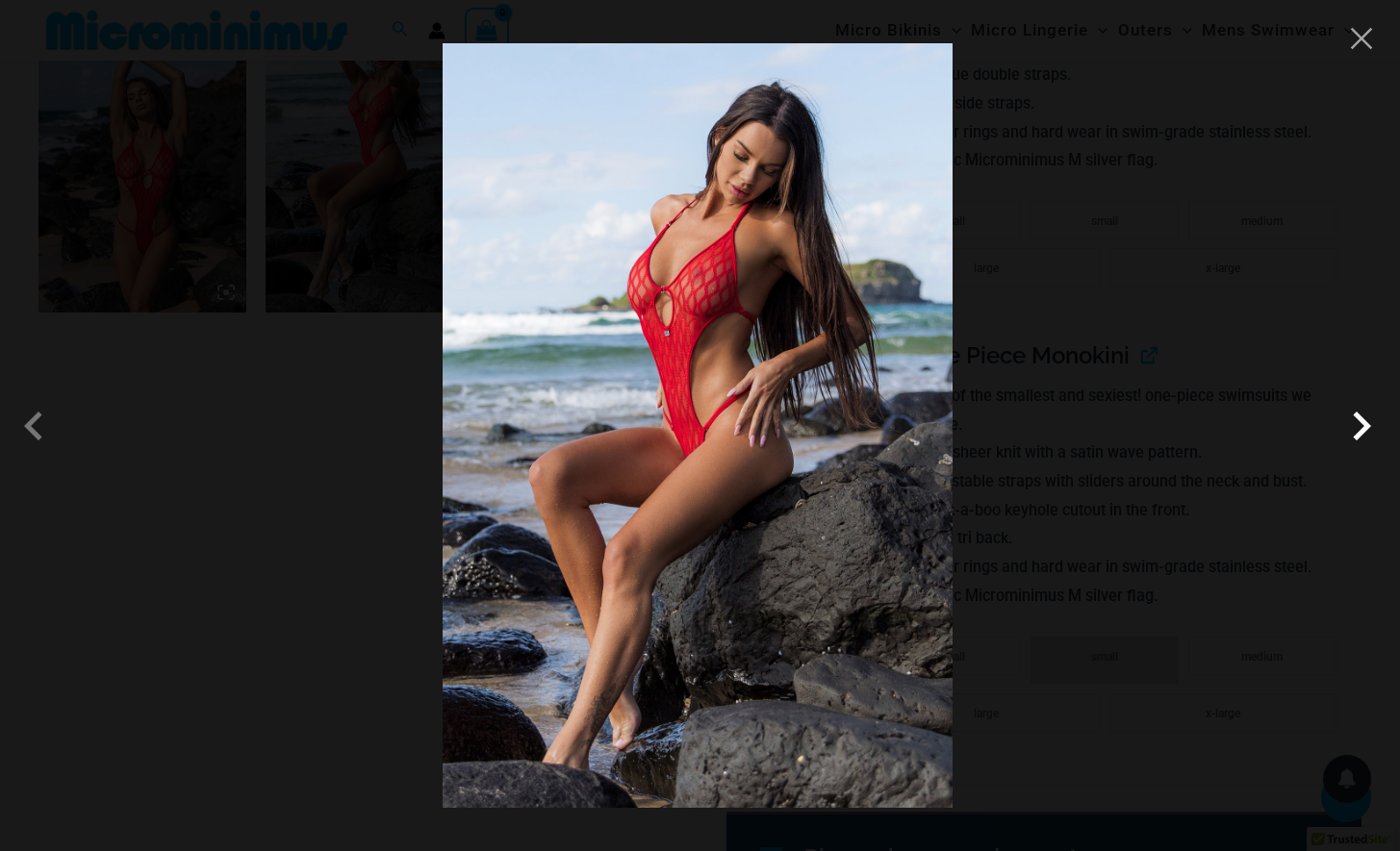
click at [1355, 425] on span at bounding box center [1361, 426] width 58 height 58
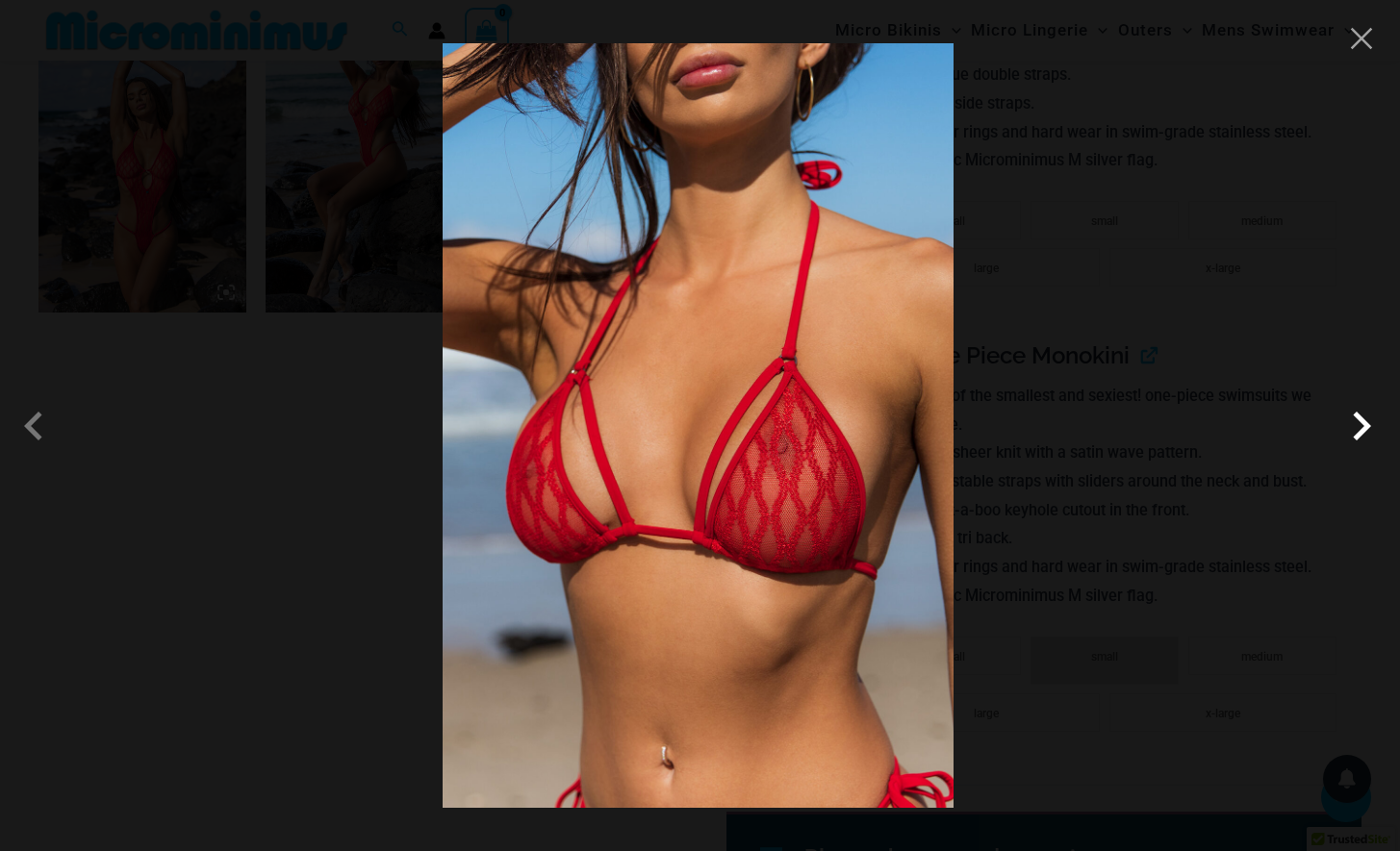
click at [1355, 425] on span at bounding box center [1361, 426] width 58 height 58
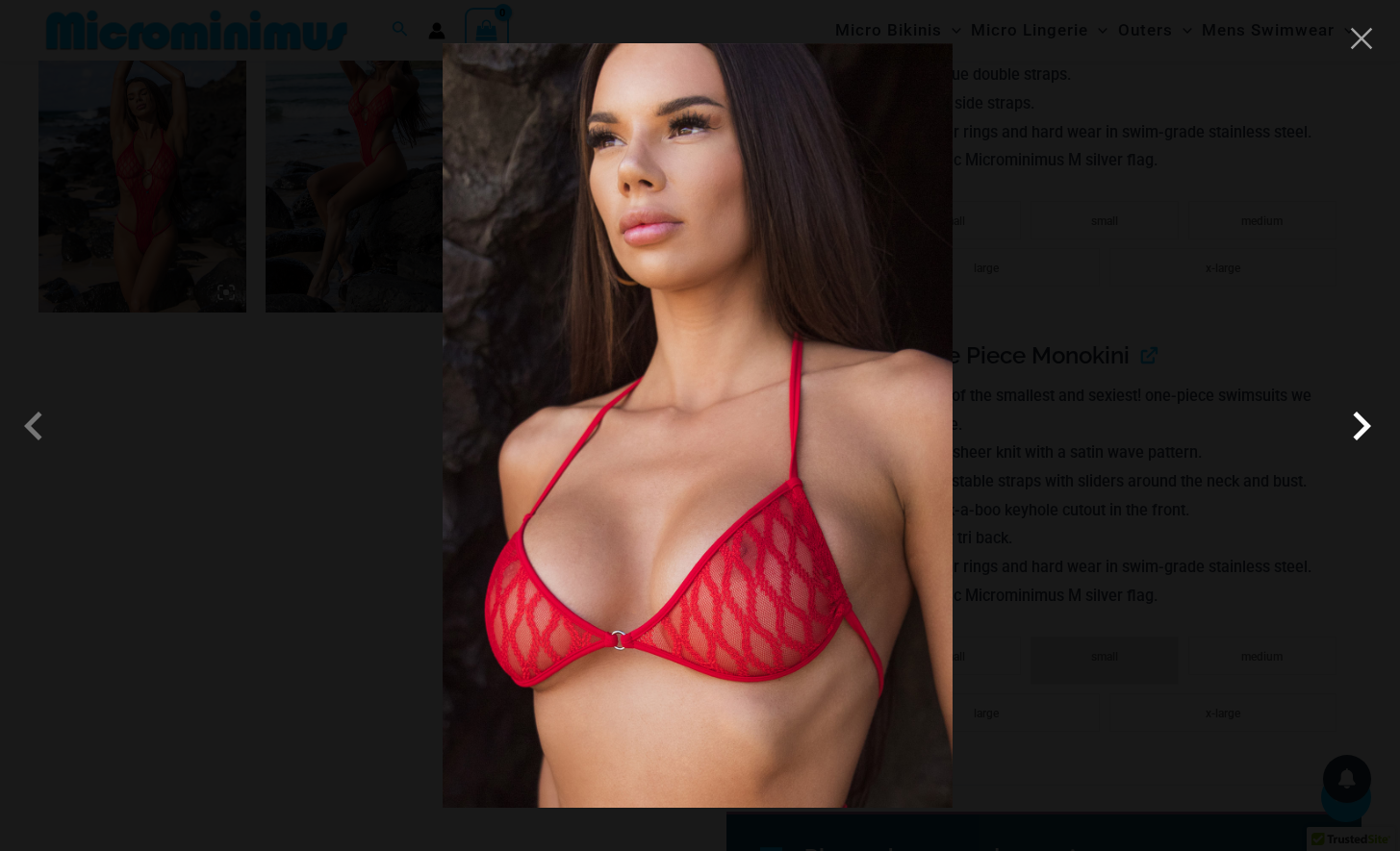
click at [1356, 425] on span at bounding box center [1361, 426] width 58 height 58
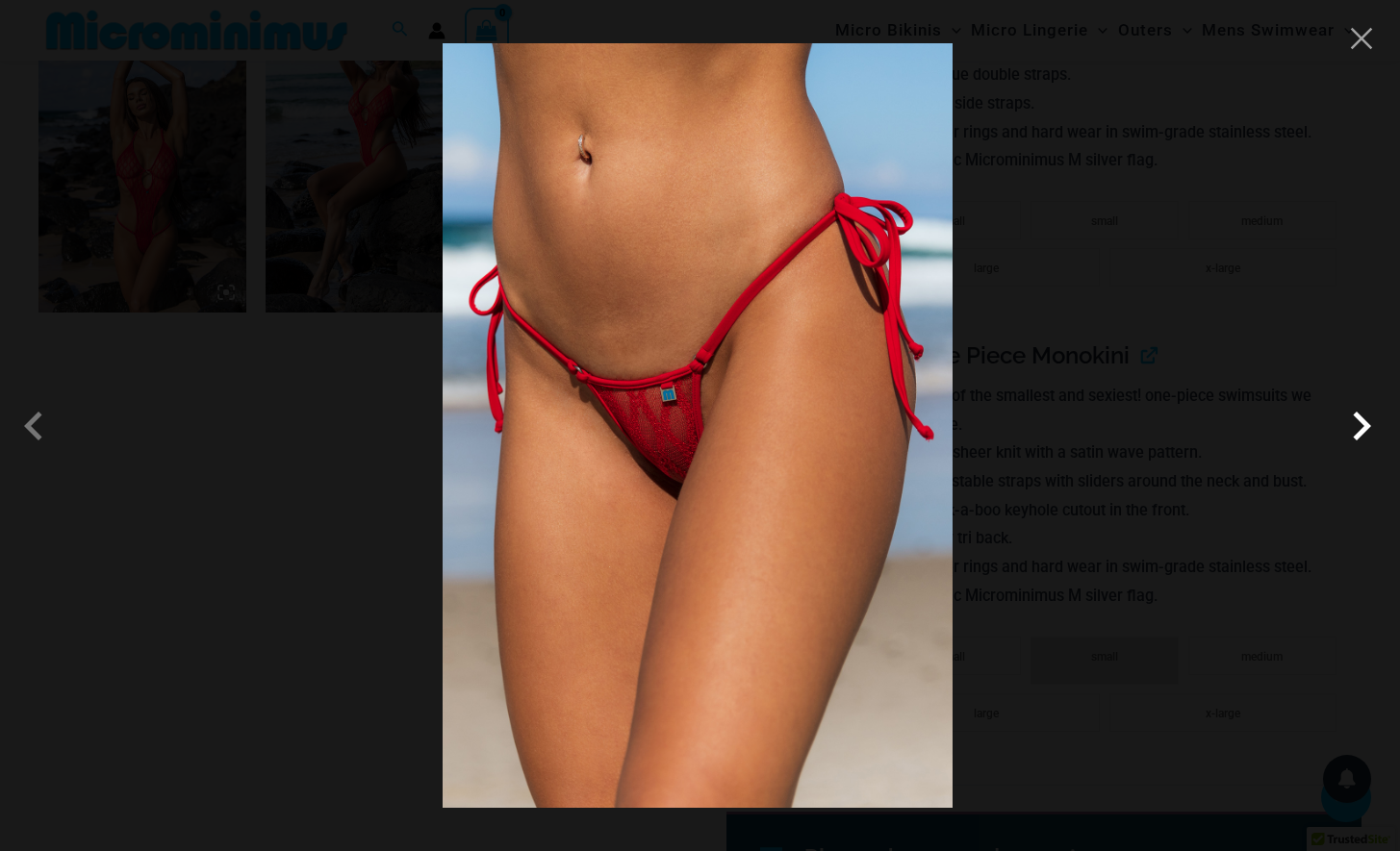
click at [1356, 425] on span at bounding box center [1361, 426] width 58 height 58
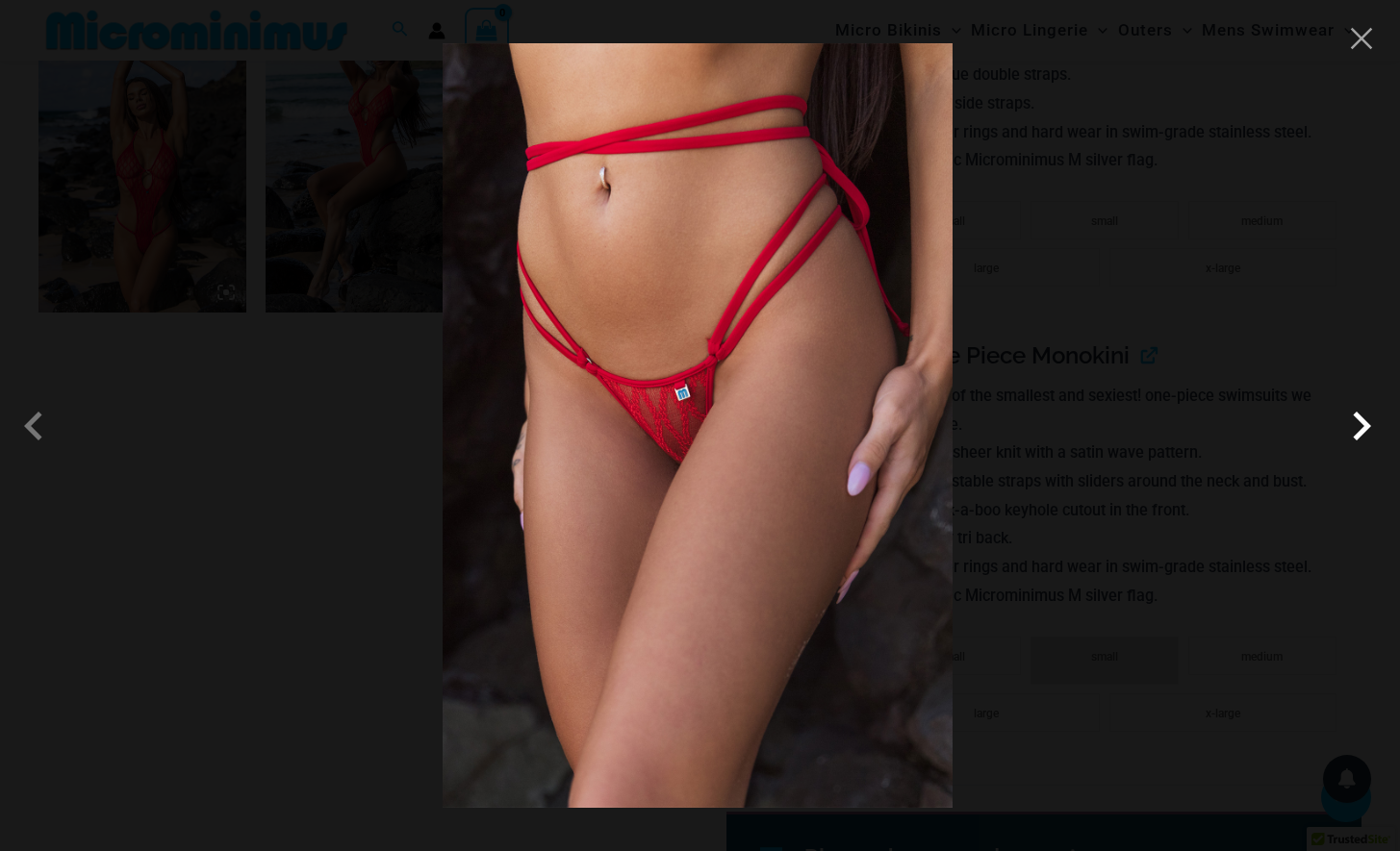
click at [1358, 424] on span at bounding box center [1361, 426] width 58 height 58
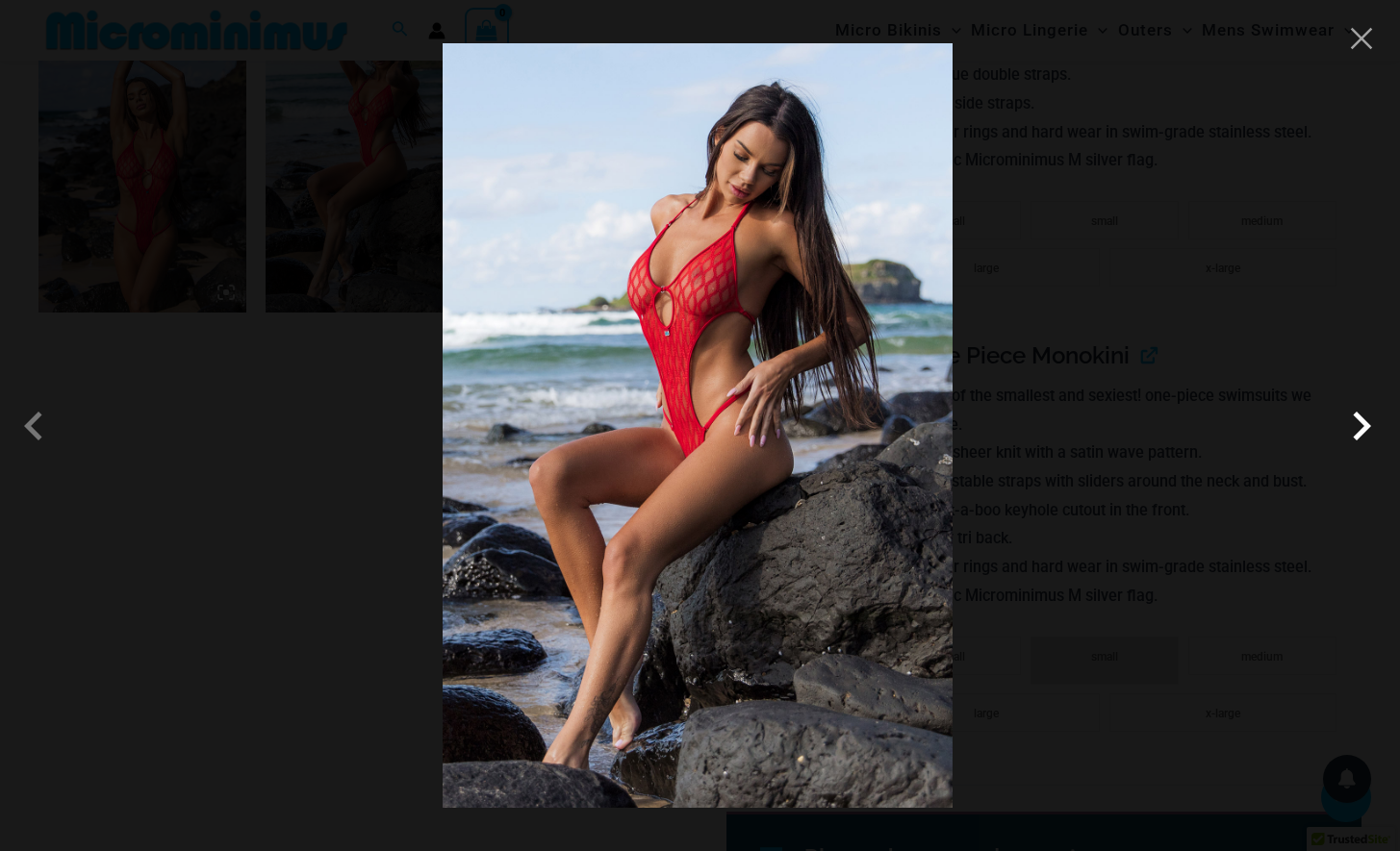
click at [1358, 424] on span at bounding box center [1361, 426] width 58 height 58
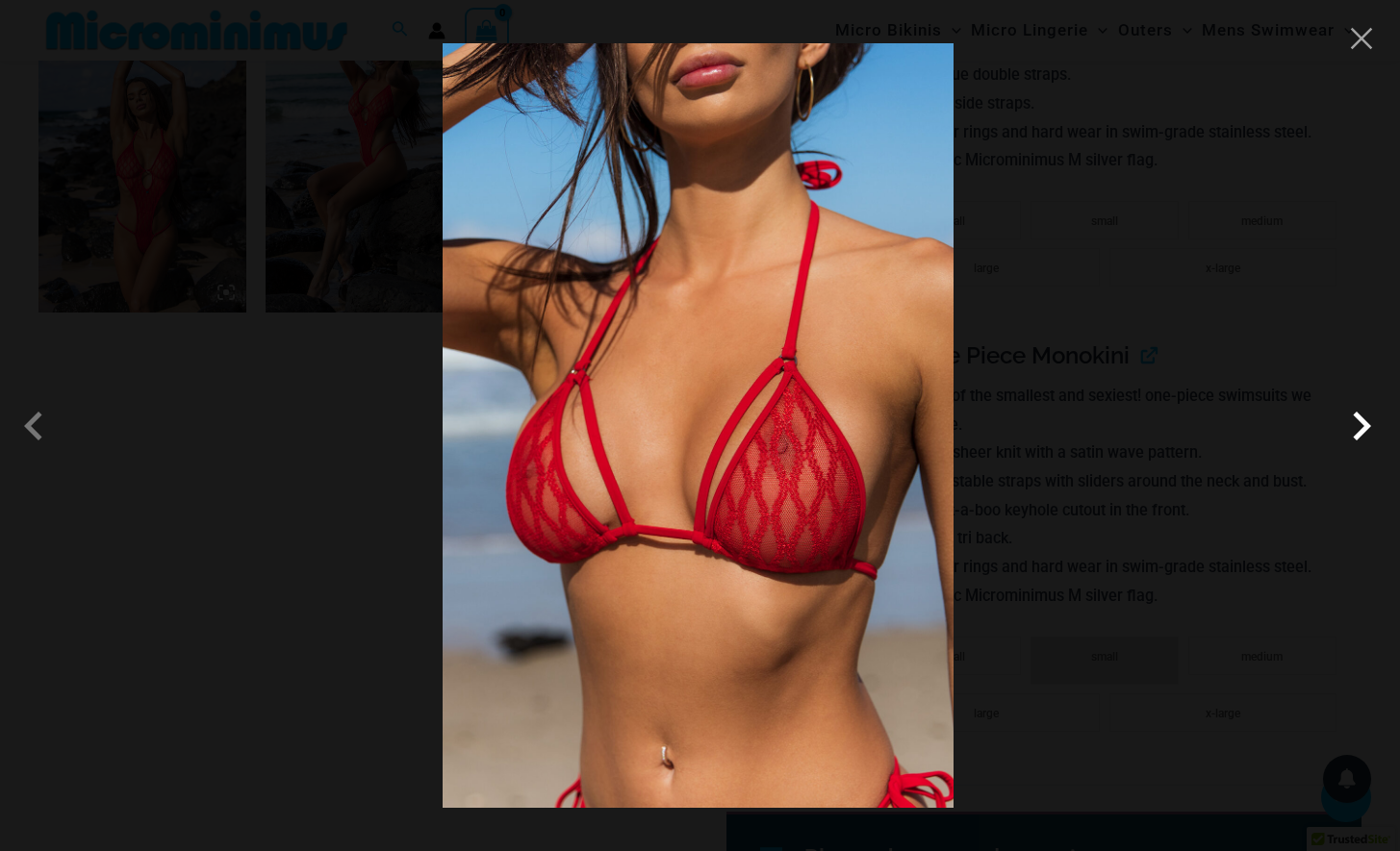
click at [1358, 424] on span at bounding box center [1361, 426] width 58 height 58
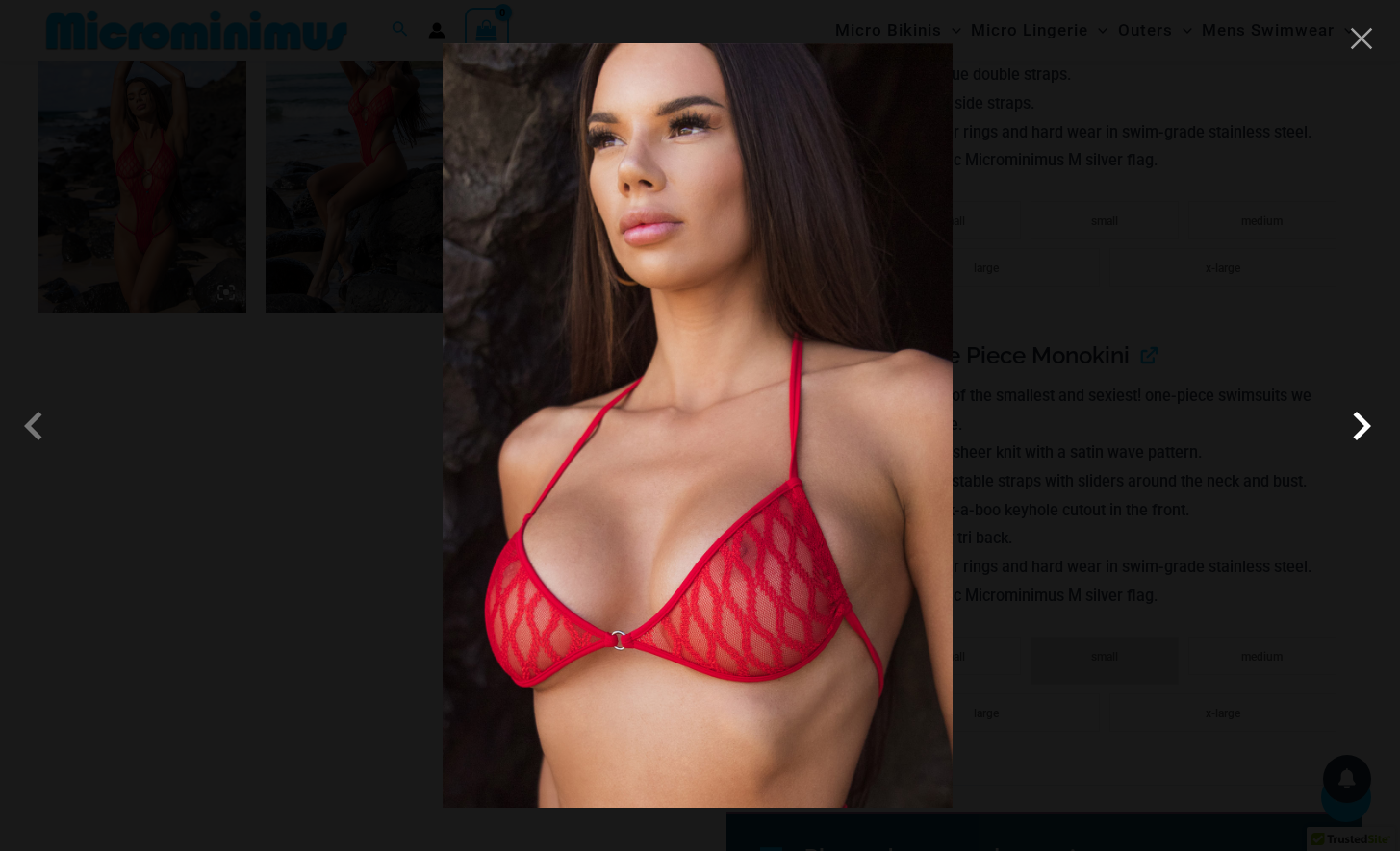
click at [1359, 424] on span at bounding box center [1361, 426] width 58 height 58
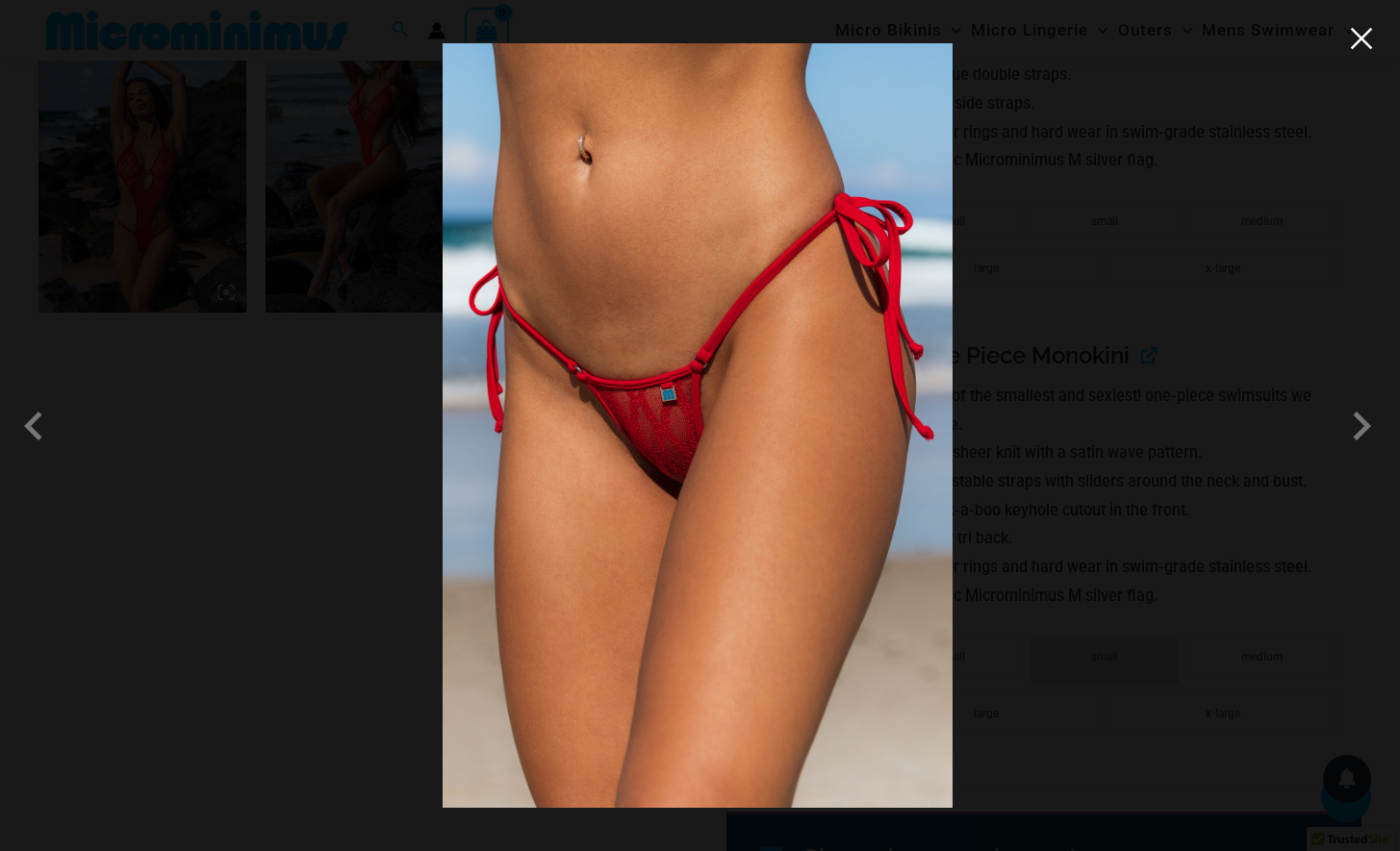
click at [1366, 25] on button "Close" at bounding box center [1361, 38] width 29 height 29
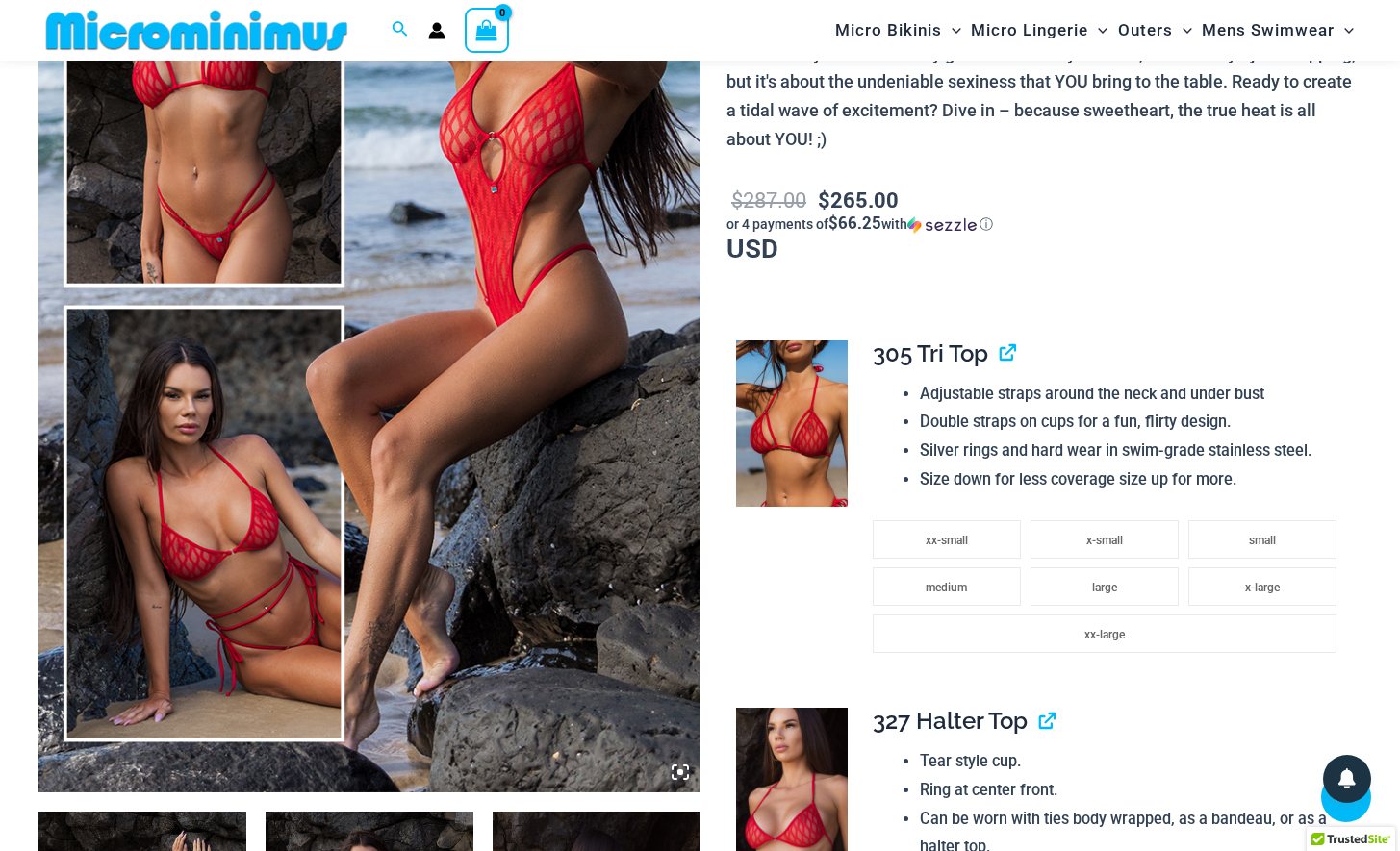
scroll to position [0, 0]
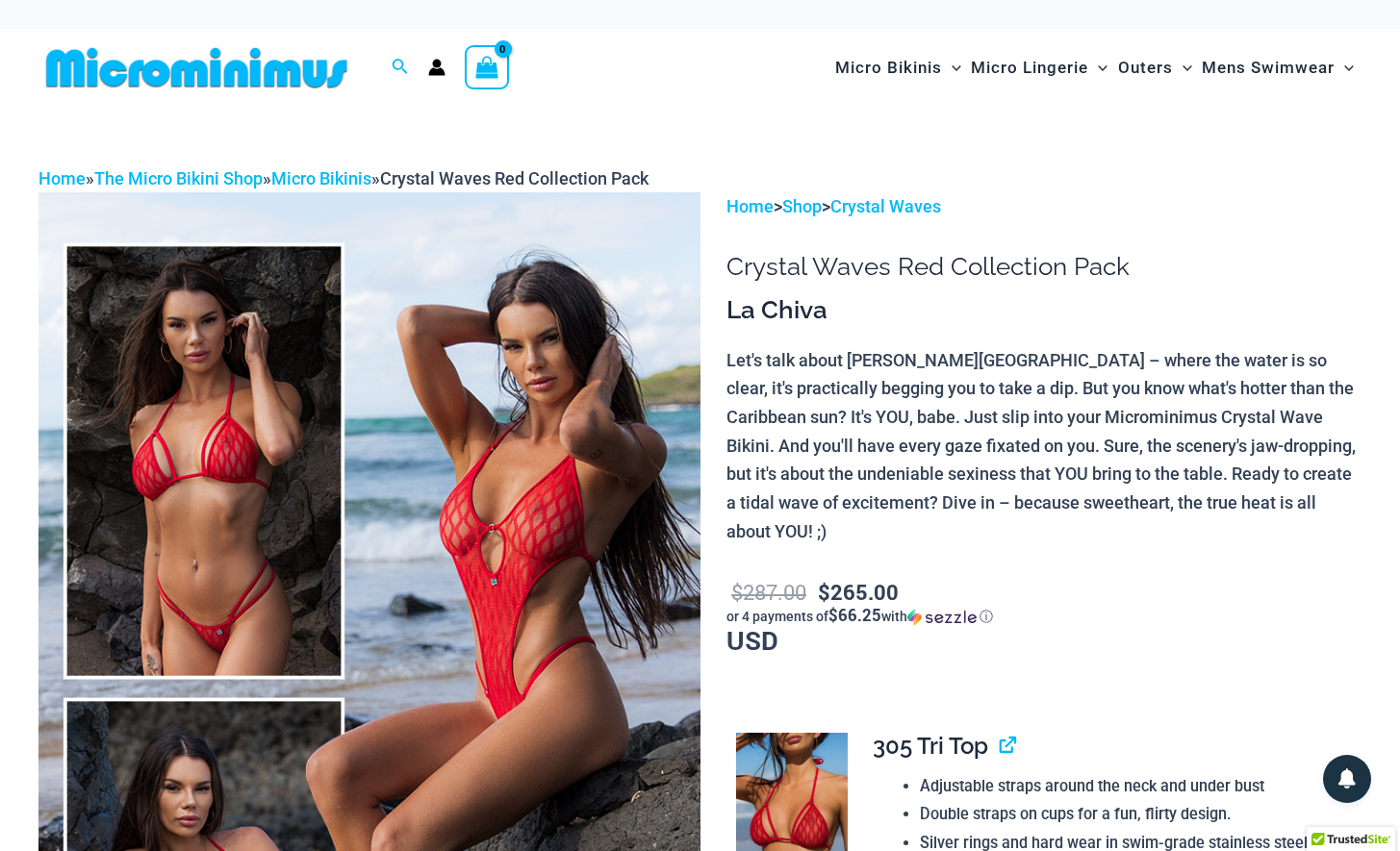
click at [254, 73] on img at bounding box center [197, 67] width 317 height 43
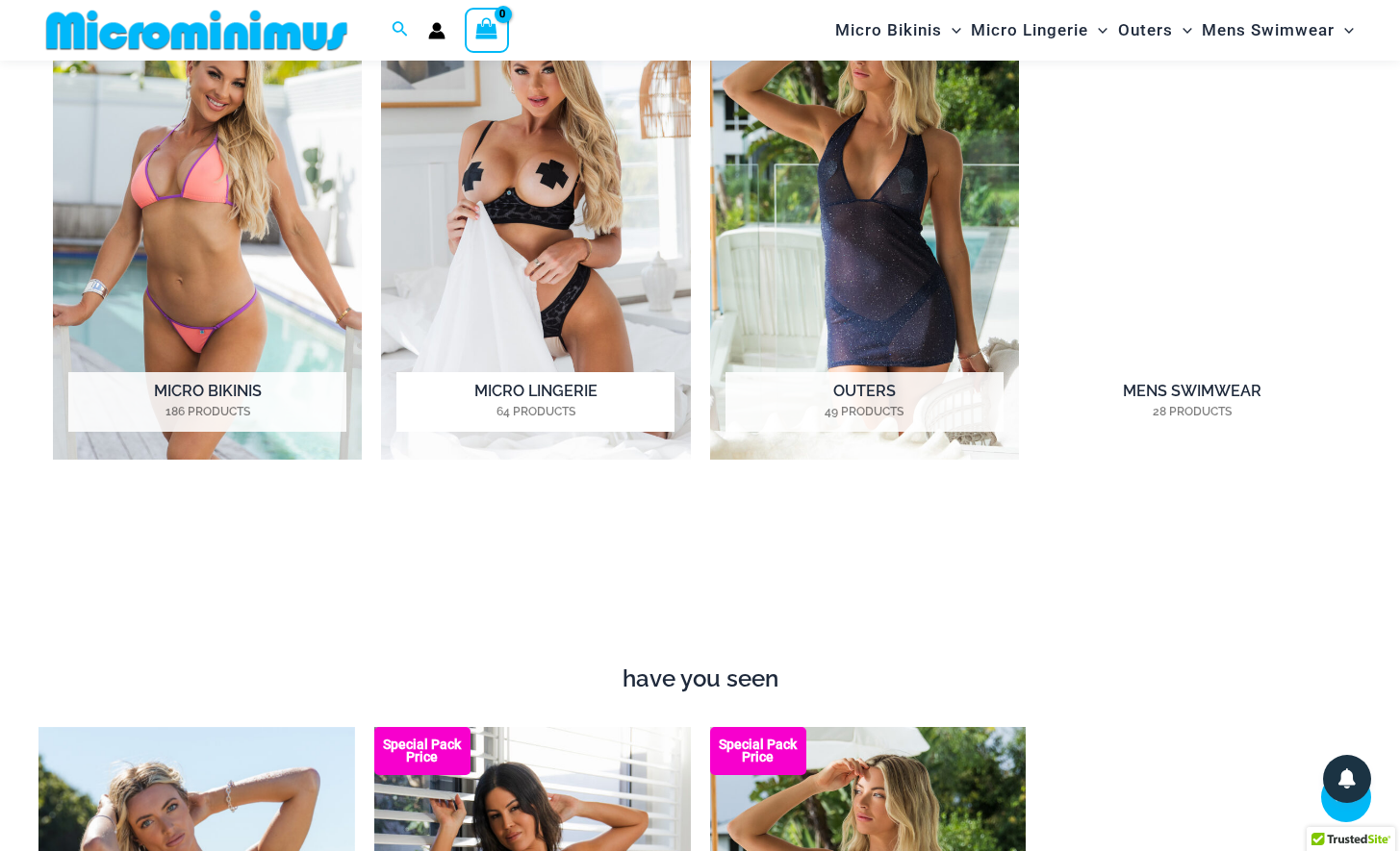
scroll to position [2044, 0]
